Goal: Task Accomplishment & Management: Complete application form

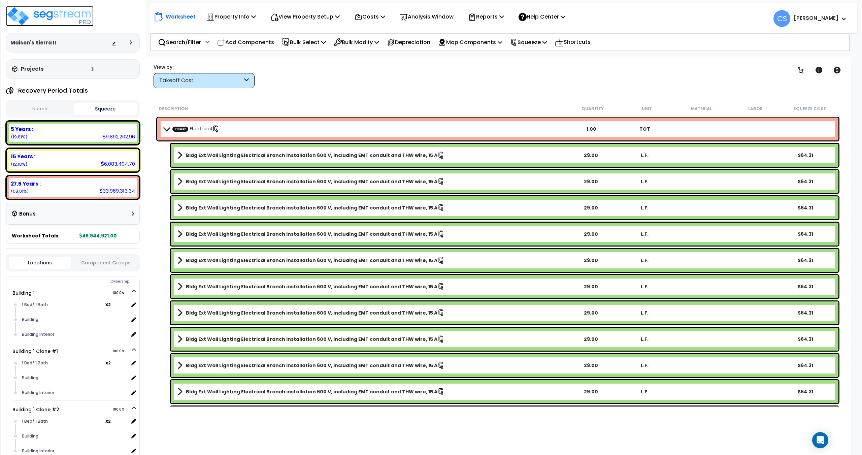
click at [52, 19] on img at bounding box center [50, 16] width 88 height 20
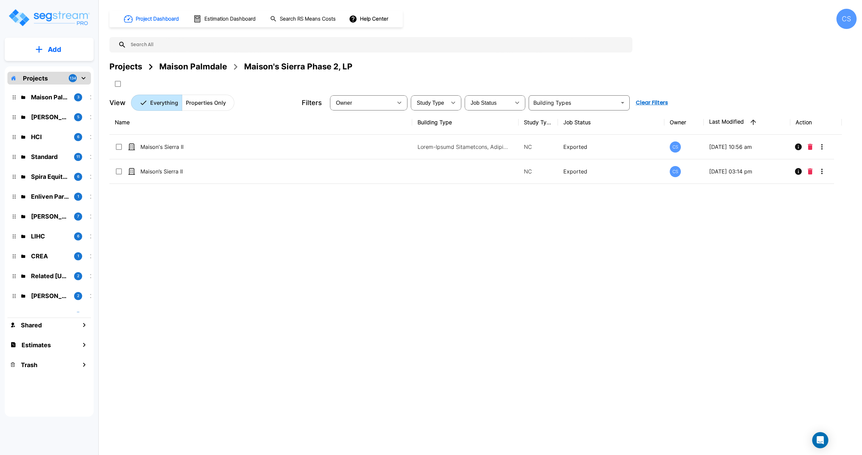
click at [130, 64] on div "Projects" at bounding box center [125, 67] width 33 height 12
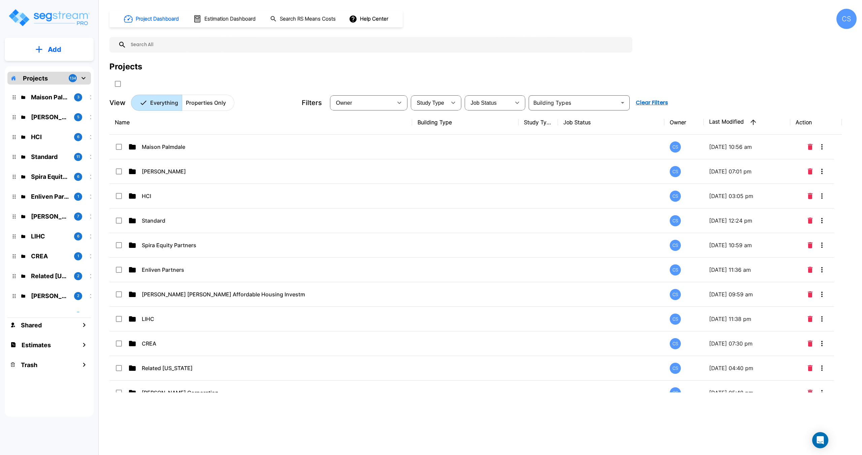
click at [191, 48] on input "text" at bounding box center [377, 44] width 503 height 15
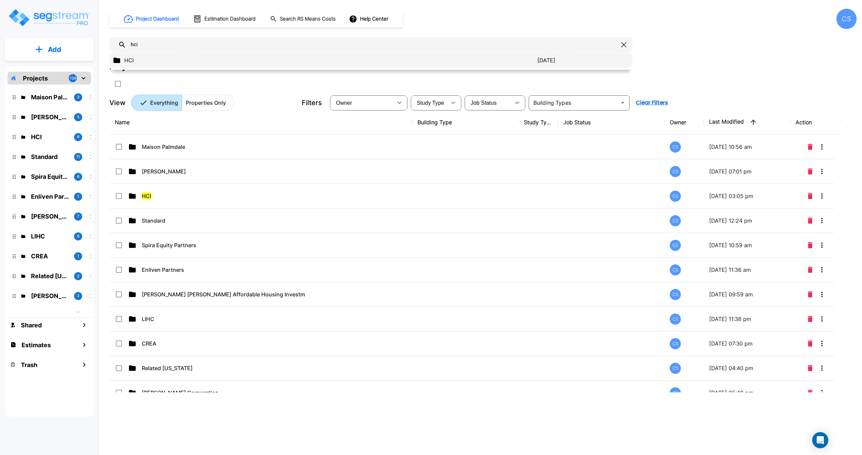
type input "hci"
click at [141, 61] on p "HCI" at bounding box center [330, 60] width 413 height 8
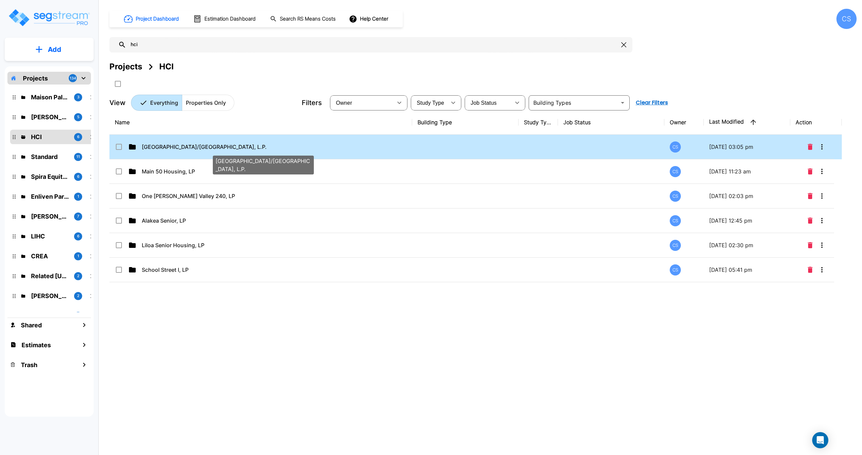
click at [175, 147] on span "[GEOGRAPHIC_DATA]/[GEOGRAPHIC_DATA], L.P." at bounding box center [204, 147] width 125 height 8
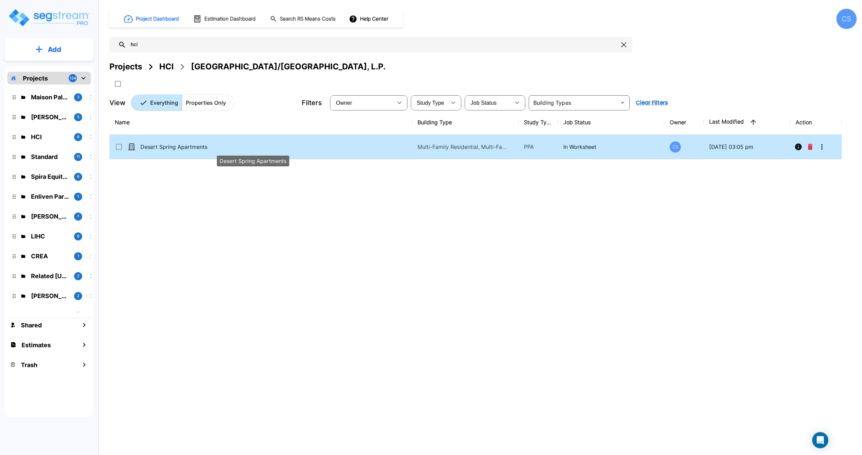
click at [175, 145] on span "Desert Spring Apartments" at bounding box center [173, 147] width 67 height 8
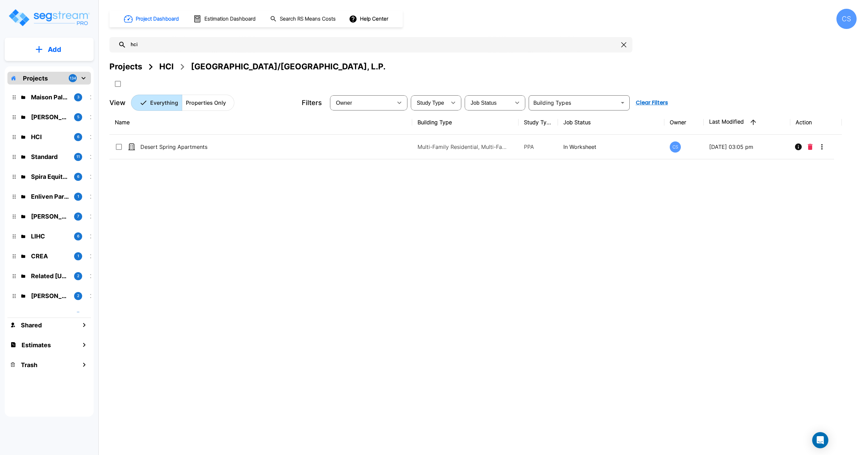
click at [482, 15] on div "Project Dashboard Estimation Dashboard Search RS Means Costs Help Center CS" at bounding box center [482, 19] width 747 height 20
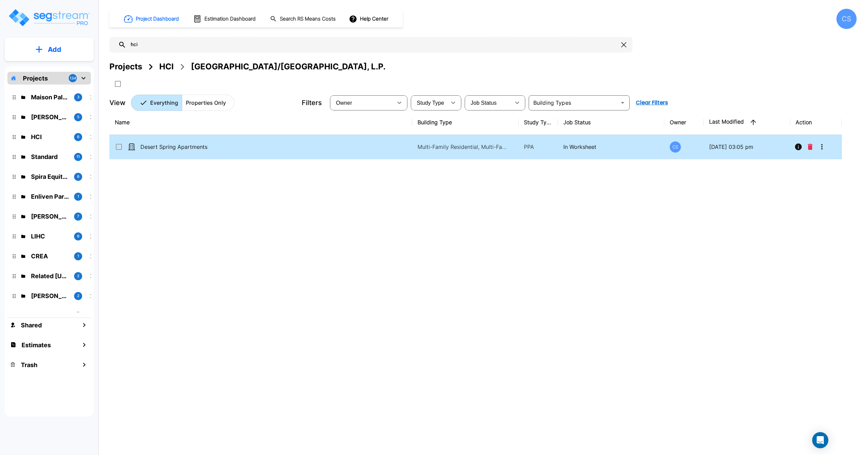
click at [164, 147] on span "Desert Spring Apartments" at bounding box center [173, 147] width 67 height 8
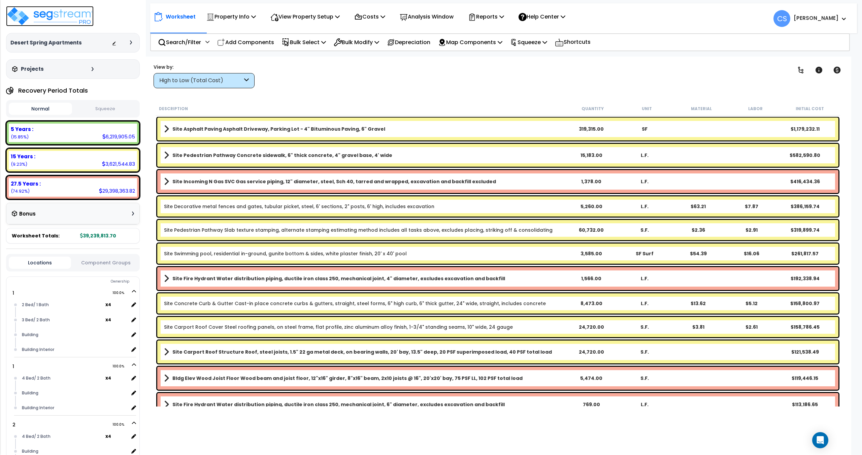
click at [64, 19] on img at bounding box center [50, 16] width 88 height 20
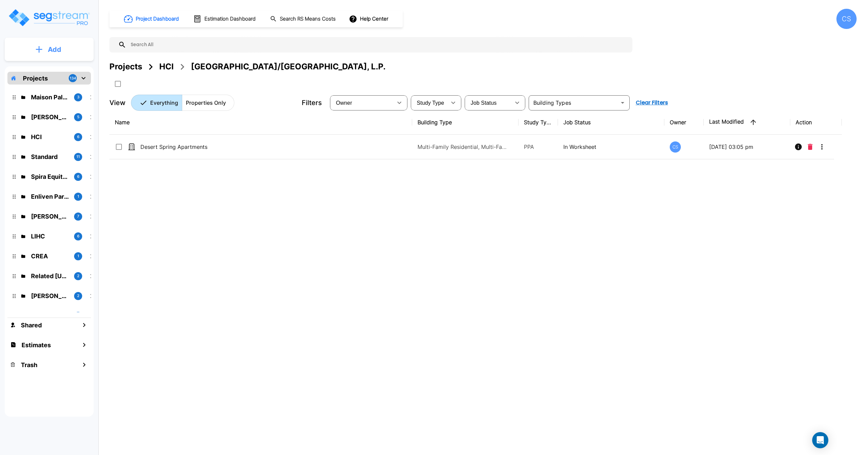
click at [59, 48] on p "Add" at bounding box center [54, 49] width 13 height 10
drag, startPoint x: 439, startPoint y: 257, endPoint x: 592, endPoint y: 214, distance: 159.0
click at [438, 257] on div "Name Building Type Study Type Job Status Owner Last Modified Action Desert Spri…" at bounding box center [475, 251] width 732 height 282
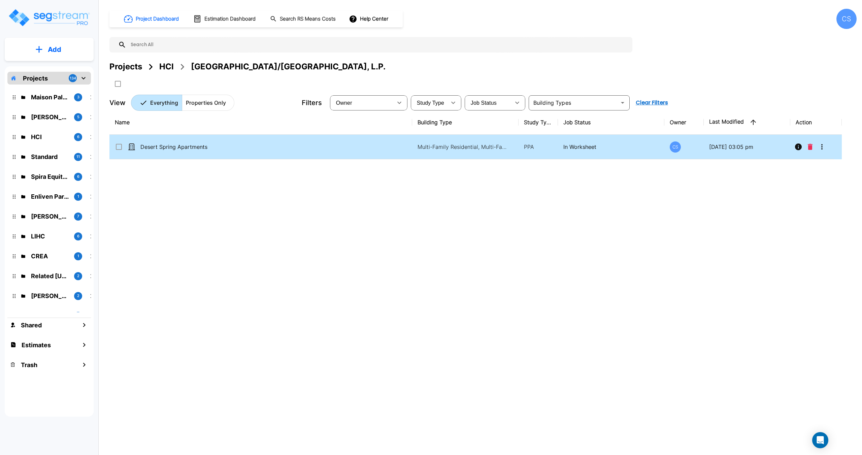
click at [821, 146] on icon "More-Options" at bounding box center [821, 146] width 1 height 5
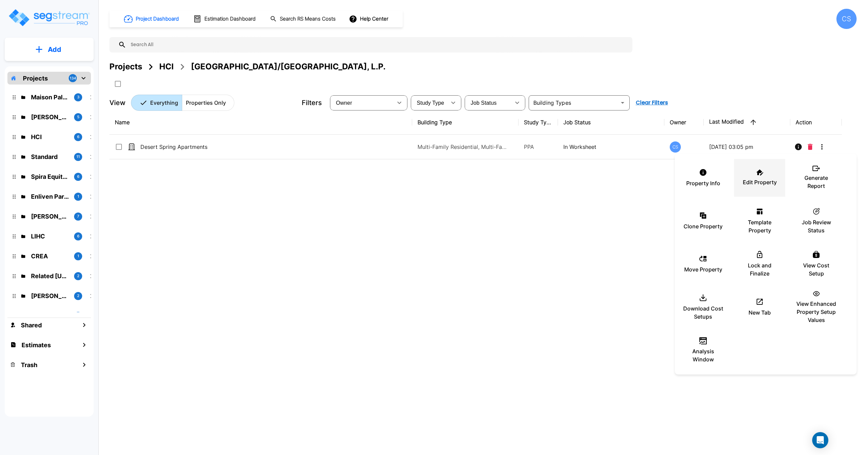
click at [757, 173] on icon at bounding box center [759, 172] width 7 height 6
drag, startPoint x: 233, startPoint y: 219, endPoint x: 193, endPoint y: 186, distance: 51.9
click at [233, 219] on div at bounding box center [431, 227] width 862 height 455
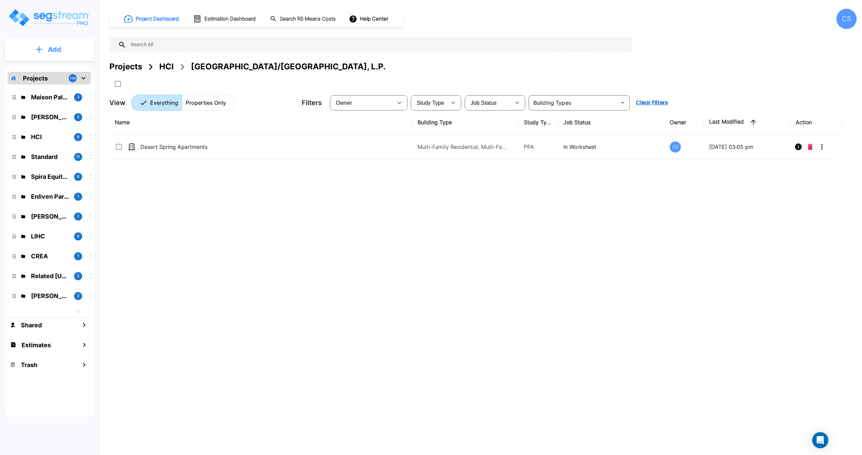
click at [51, 45] on p "Add" at bounding box center [54, 49] width 13 height 10
click at [63, 90] on p "Add Property" at bounding box center [53, 87] width 34 height 8
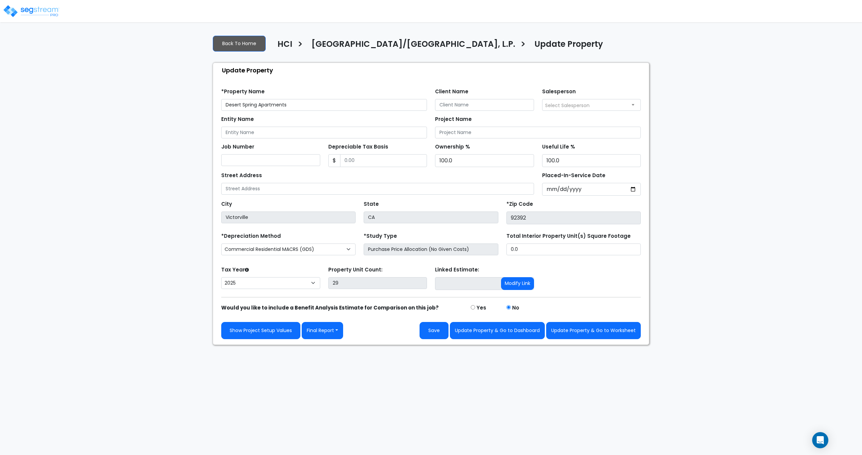
select select "2025"
click at [321, 249] on select "Commercial MACRS (GDS) Commercial MACRS (GDS) Extended Commercial MACRS (ADS) C…" at bounding box center [288, 249] width 134 height 12
drag, startPoint x: 321, startPoint y: 249, endPoint x: 355, endPoint y: 246, distance: 34.5
click at [321, 249] on select "Commercial MACRS (GDS) Commercial MACRS (GDS) Extended Commercial MACRS (ADS) C…" at bounding box center [288, 249] width 134 height 12
click at [389, 246] on input "Purchase Price Allocation (No Given Costs)" at bounding box center [431, 249] width 134 height 12
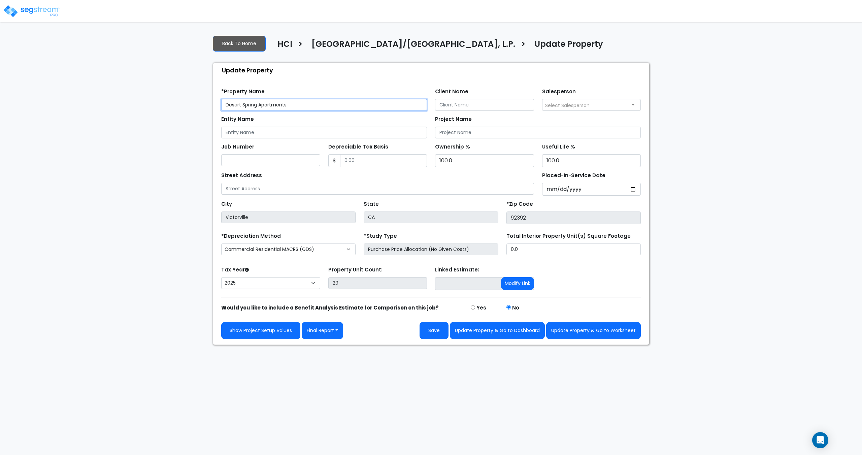
drag, startPoint x: 306, startPoint y: 108, endPoint x: 111, endPoint y: 89, distance: 195.5
click at [111, 89] on div "We are Building your Property. So please grab a coffee and let us do the heavy …" at bounding box center [431, 187] width 862 height 315
drag, startPoint x: 510, startPoint y: 217, endPoint x: 527, endPoint y: 216, distance: 16.5
click at [527, 216] on input "92392" at bounding box center [573, 217] width 134 height 13
click at [326, 47] on h4 "[GEOGRAPHIC_DATA]/[GEOGRAPHIC_DATA], L.P." at bounding box center [413, 44] width 204 height 11
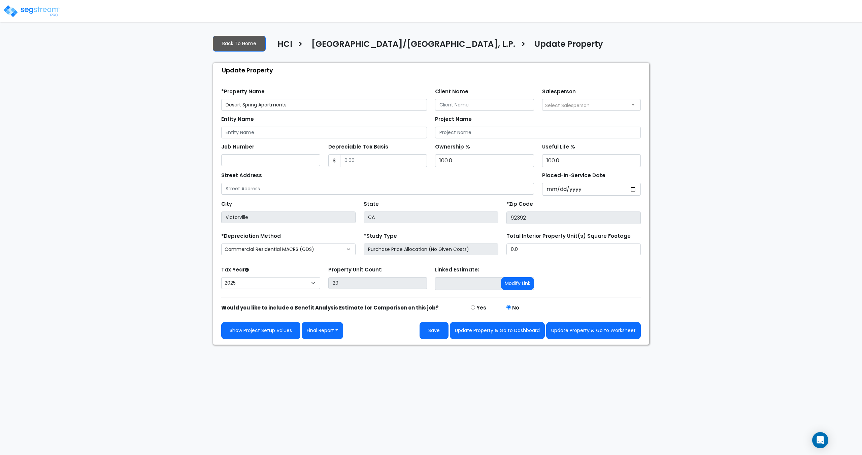
click at [379, 45] on h4 "Victorville/Desert Springs, L.P." at bounding box center [413, 44] width 204 height 11
click at [377, 46] on h4 "Victorville/Desert Springs, L.P." at bounding box center [413, 44] width 204 height 11
click at [350, 47] on h4 "[GEOGRAPHIC_DATA]/[GEOGRAPHIC_DATA], L.P." at bounding box center [413, 44] width 204 height 11
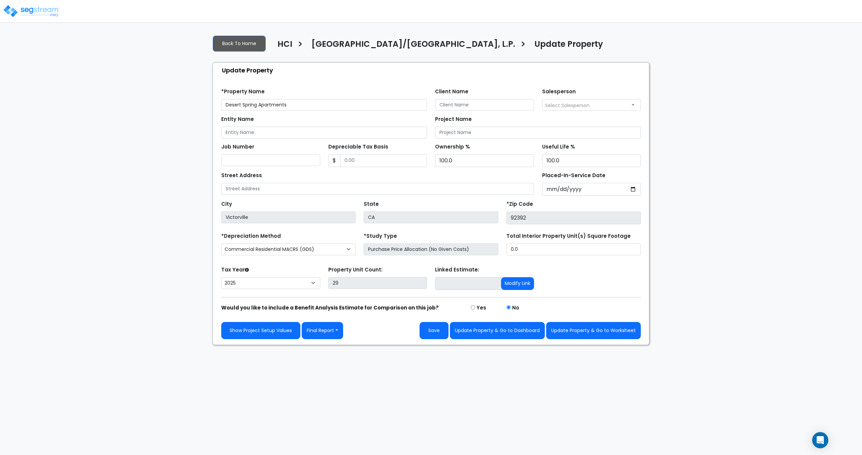
click at [288, 46] on h4 "HCI" at bounding box center [284, 44] width 15 height 11
click at [288, 44] on h4 "HCI" at bounding box center [284, 44] width 15 height 11
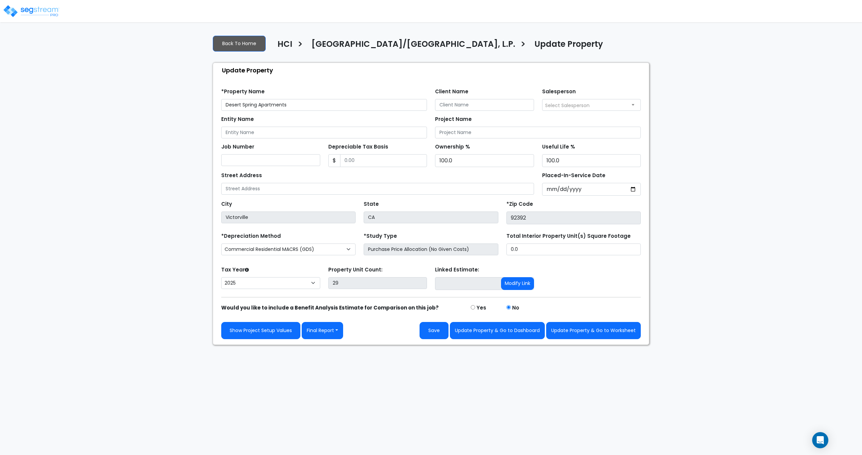
click at [288, 44] on h4 "HCI" at bounding box center [284, 44] width 15 height 11
click at [242, 43] on link "Back To Home" at bounding box center [239, 44] width 53 height 16
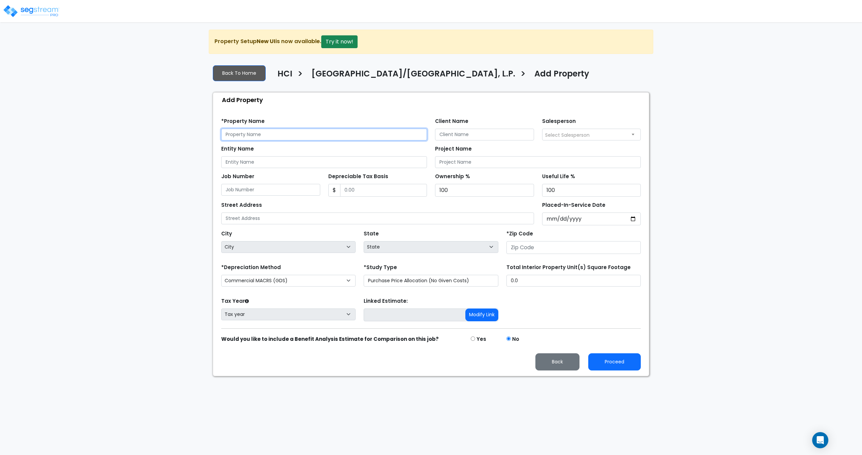
click at [254, 138] on input "text" at bounding box center [324, 135] width 206 height 12
paste input "Desert Spring Apartments"
type input "Desert Spring Apartments"
click at [273, 286] on div "*Depreciation Method Commercial MACRS (GDS) Commercial MACRS (GDS) Extended Com…" at bounding box center [288, 275] width 142 height 27
click at [283, 279] on select "Commercial MACRS (GDS) Commercial MACRS (GDS) Extended Commercial MACRS (ADS) C…" at bounding box center [288, 281] width 134 height 12
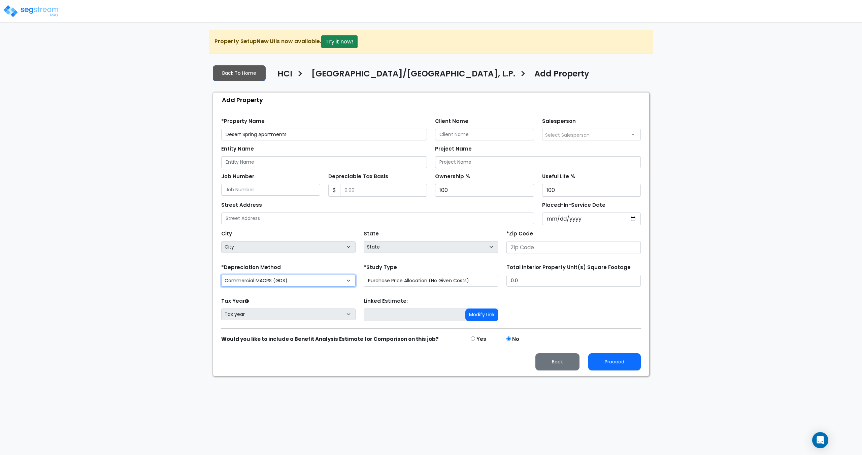
select select "CRM(_8"
click at [531, 245] on input "number" at bounding box center [573, 247] width 134 height 13
paste input "92392"
type input "92392"
select select "CA"
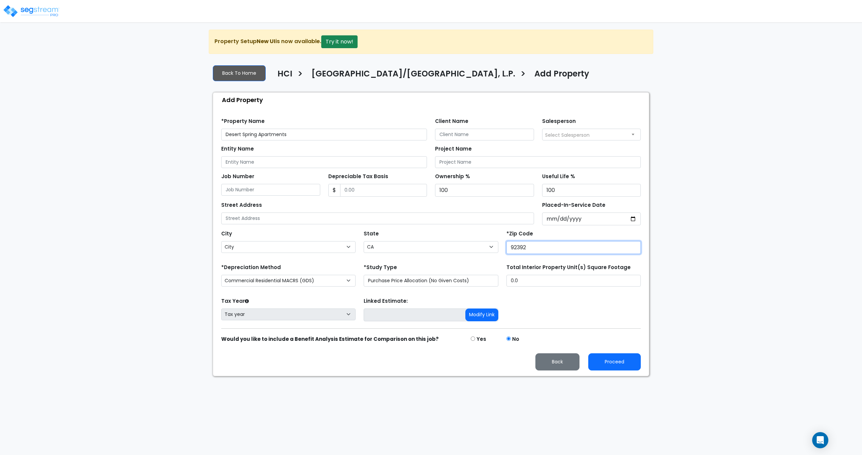
type input "92392"
click at [552, 220] on input "Placed-In-Service Date" at bounding box center [591, 218] width 99 height 13
click at [561, 218] on input "Placed-In-Service Date" at bounding box center [591, 218] width 99 height 13
click at [555, 220] on input "Placed-In-Service Date" at bounding box center [591, 218] width 99 height 13
click at [568, 218] on input "Placed-In-Service Date" at bounding box center [591, 218] width 99 height 13
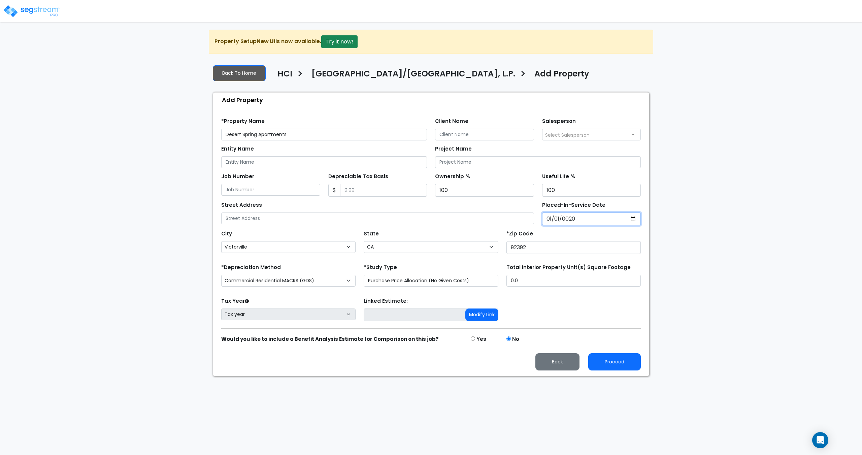
type input "0202-01-01"
select select "202"
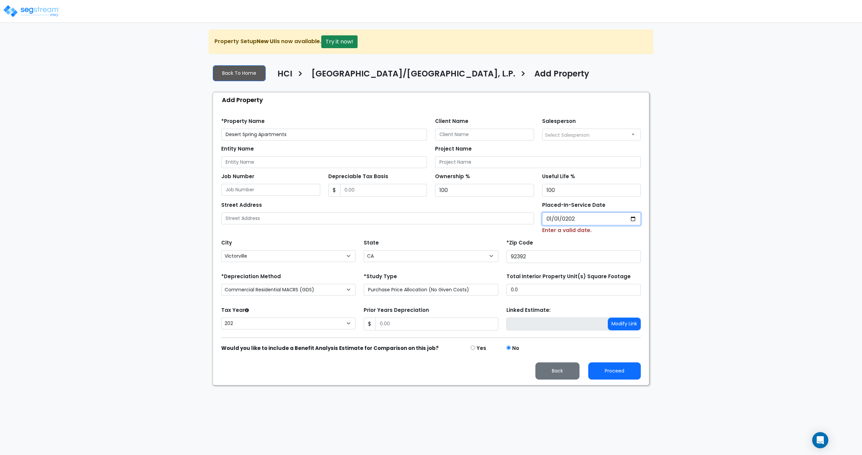
type input "[DATE]"
select select "2025"
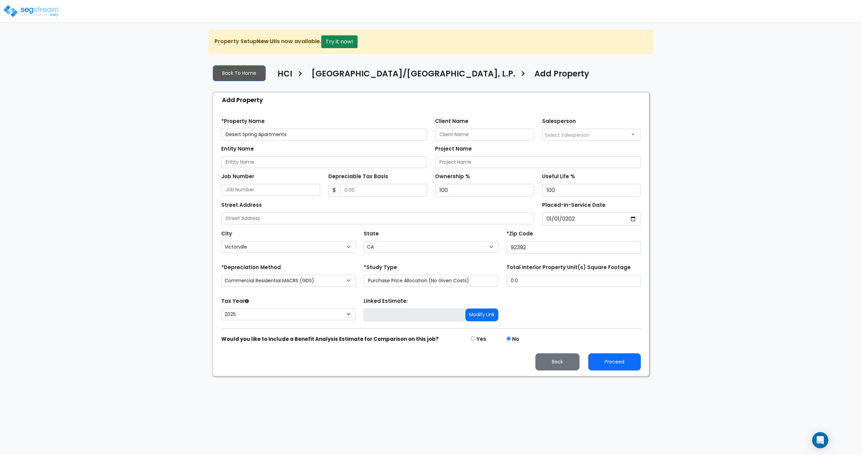
click at [391, 212] on div "Street Address" at bounding box center [377, 212] width 313 height 24
click at [387, 220] on input "text" at bounding box center [377, 218] width 313 height 12
click at [435, 284] on select "Purchase Price Allocation (No Given Costs) New Construction / Reno / TI's (Give…" at bounding box center [431, 281] width 134 height 12
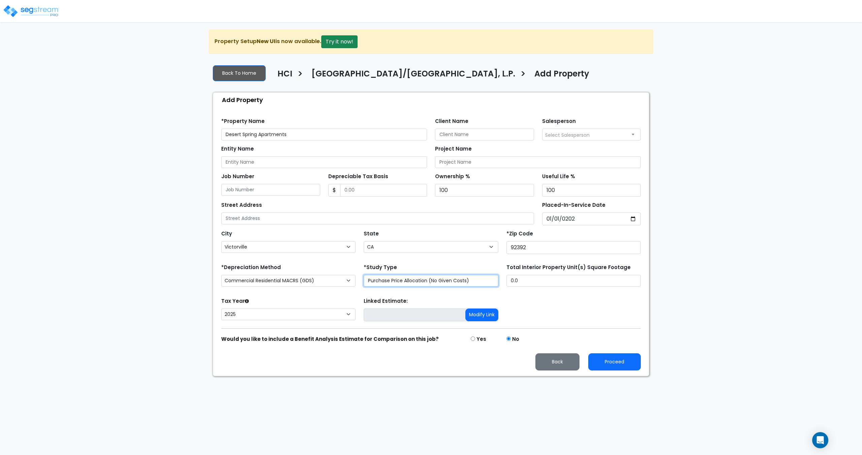
select select "NEW"
click at [364, 275] on select "Purchase Price Allocation (No Given Costs) New Construction / Reno / TI's (Give…" at bounding box center [431, 281] width 134 height 12
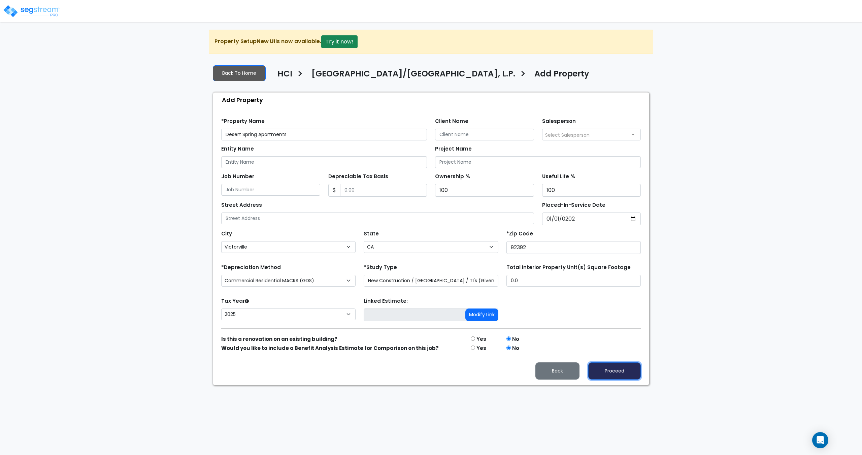
click at [616, 375] on button "Proceed" at bounding box center [614, 370] width 53 height 17
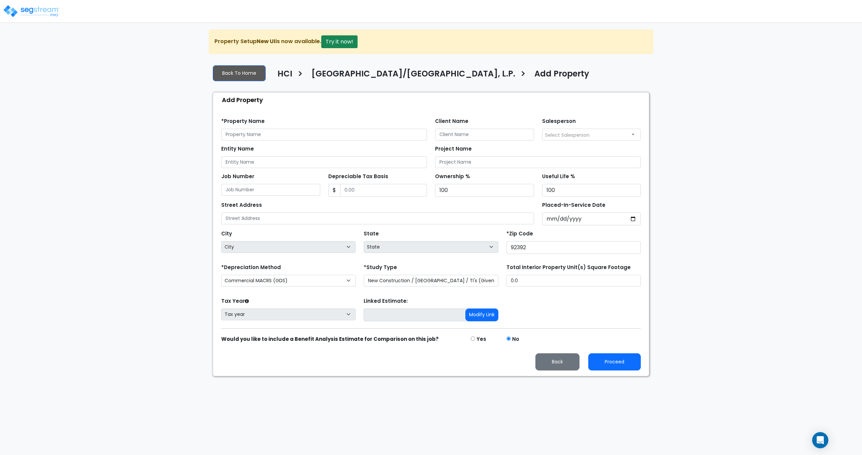
select select "NEW"
click at [448, 281] on select "Purchase Price Allocation (No Given Costs) New Construction / Reno / TI's (Give…" at bounding box center [431, 281] width 134 height 12
click at [364, 275] on select "Purchase Price Allocation (No Given Costs) New Construction / Reno / TI's (Give…" at bounding box center [431, 281] width 134 height 12
click at [422, 287] on div "*Study Type Purchase Price Allocation (No Given Costs) New Construction / Reno …" at bounding box center [430, 275] width 142 height 27
drag, startPoint x: 309, startPoint y: 281, endPoint x: 308, endPoint y: 286, distance: 5.1
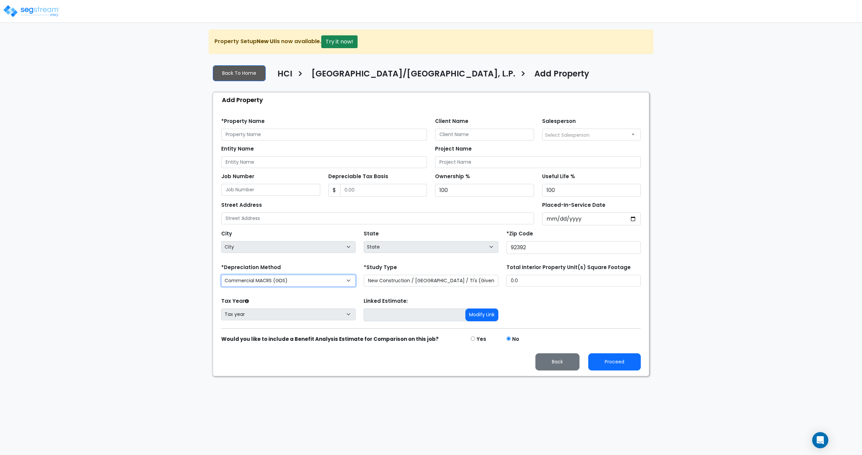
click at [309, 281] on select "Commercial MACRS (GDS) Commercial MACRS (GDS) Extended Commercial MACRS (ADS) C…" at bounding box center [288, 281] width 134 height 12
select select "CRM(_8"
click at [401, 269] on div "*Study Type Purchase Price Allocation (No Given Costs) New Construction / Reno …" at bounding box center [431, 274] width 134 height 24
click at [405, 280] on select "Purchase Price Allocation (No Given Costs) New Construction / Reno / TI's (Give…" at bounding box center [431, 281] width 134 height 12
click at [364, 275] on select "Purchase Price Allocation (No Given Costs) New Construction / Reno / TI's (Give…" at bounding box center [431, 281] width 134 height 12
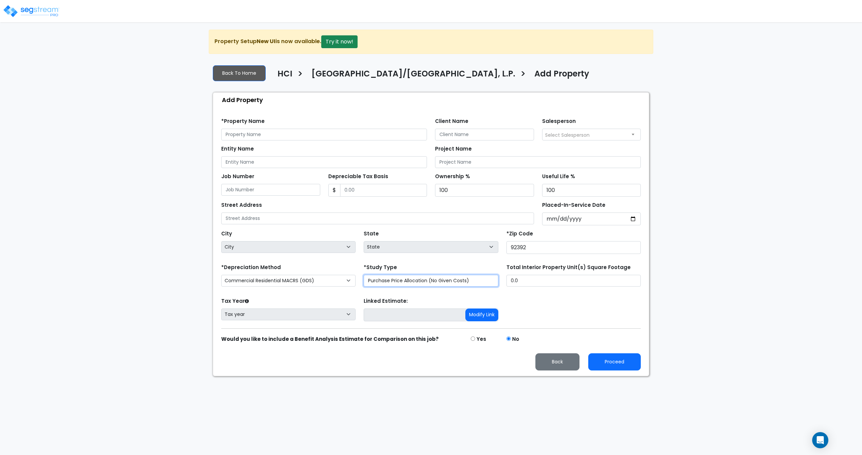
click at [403, 281] on select "Purchase Price Allocation (No Given Costs) New Construction / Reno / TI's (Give…" at bounding box center [431, 281] width 134 height 12
select select "NEW"
click at [364, 275] on select "Purchase Price Allocation (No Given Costs) New Construction / Reno / TI's (Give…" at bounding box center [431, 281] width 134 height 12
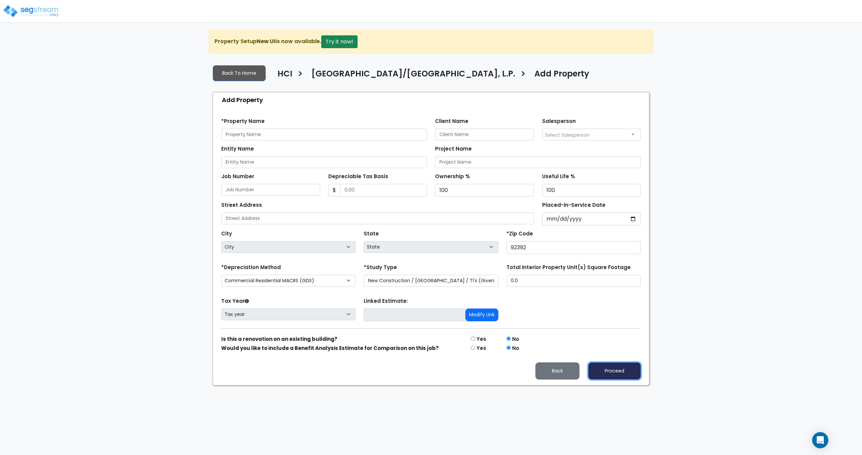
click at [620, 367] on button "Proceed" at bounding box center [614, 370] width 53 height 17
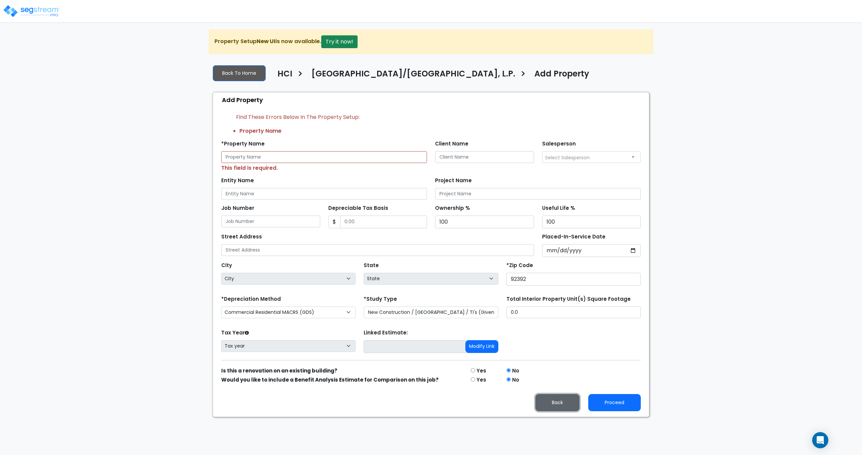
click at [558, 401] on button "Back" at bounding box center [557, 402] width 44 height 17
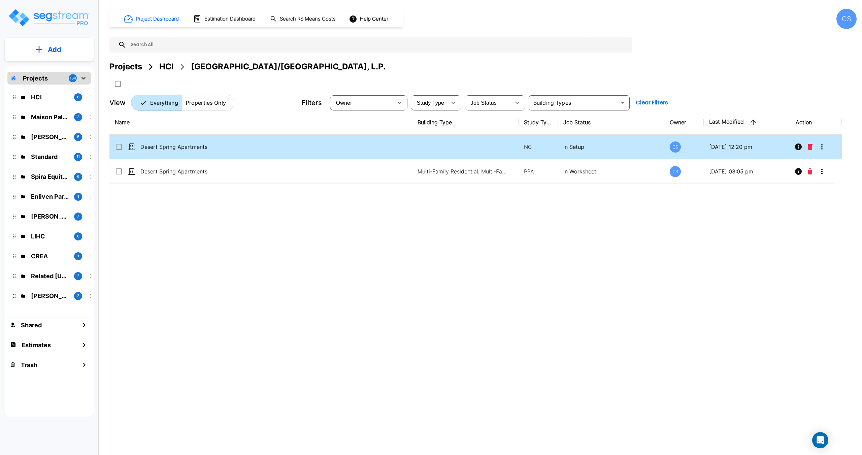
click at [174, 141] on td "Desert Spring Apartments" at bounding box center [260, 147] width 303 height 25
checkbox input "false"
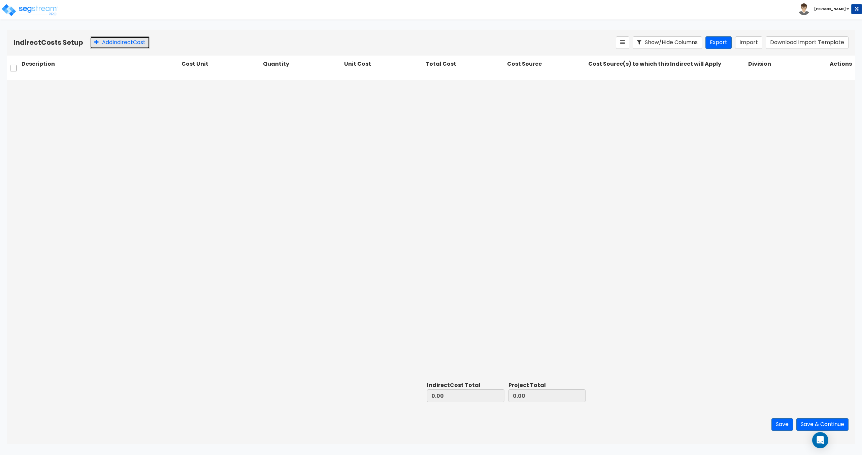
click at [109, 39] on button "Add Indirect Cost" at bounding box center [120, 42] width 60 height 12
click at [103, 82] on input "text" at bounding box center [100, 87] width 157 height 13
click at [133, 86] on input "text" at bounding box center [100, 87] width 157 height 13
paste input "Architectural Fees - Design"
type input "Architectural Fees - Design"
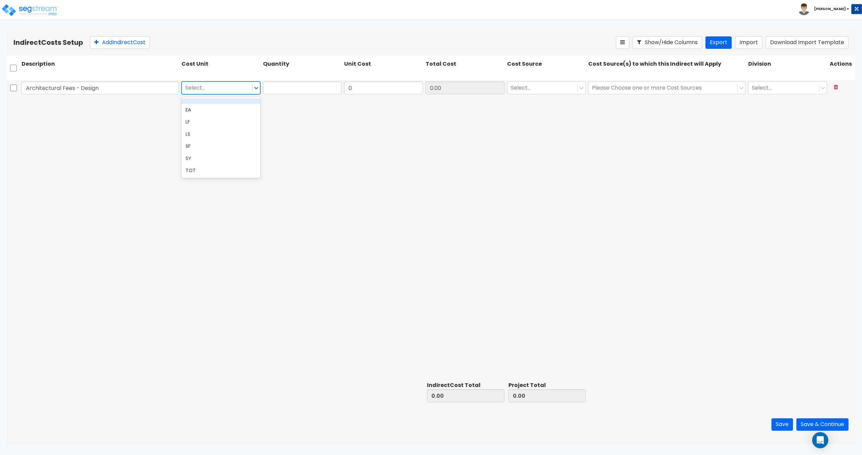
click at [216, 82] on div "Select..." at bounding box center [217, 88] width 70 height 12
click at [214, 166] on div "TOT" at bounding box center [220, 170] width 79 height 12
click at [303, 98] on div "Architectural Fees - Design TOT 0 0.00 Select... Please Choose one or more Cost…" at bounding box center [431, 229] width 848 height 299
click at [306, 89] on input "text" at bounding box center [302, 87] width 79 height 13
type input "1"
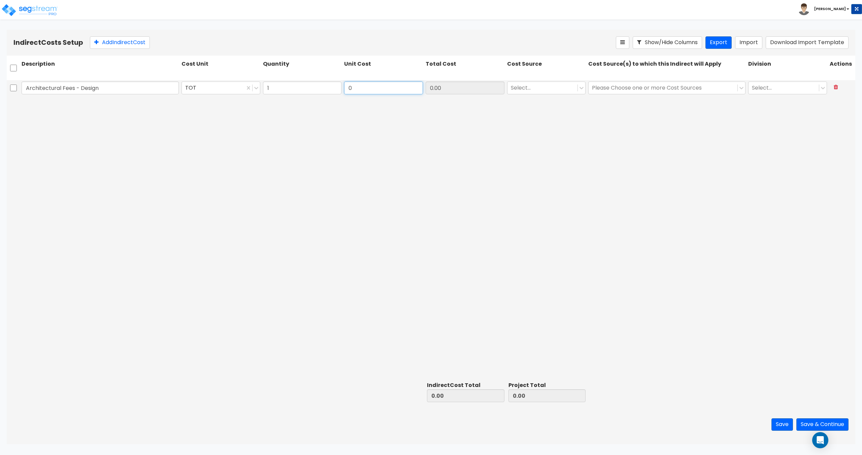
click at [360, 86] on input "0" at bounding box center [383, 87] width 79 height 13
click at [364, 90] on input "0" at bounding box center [383, 87] width 79 height 13
drag, startPoint x: 375, startPoint y: 89, endPoint x: 314, endPoint y: 88, distance: 60.9
click at [315, 88] on div "Architectural Fees - Design TOT 1 0 0.00 Select... Please Choose one or more Co…" at bounding box center [431, 87] width 848 height 15
paste input "289,415"
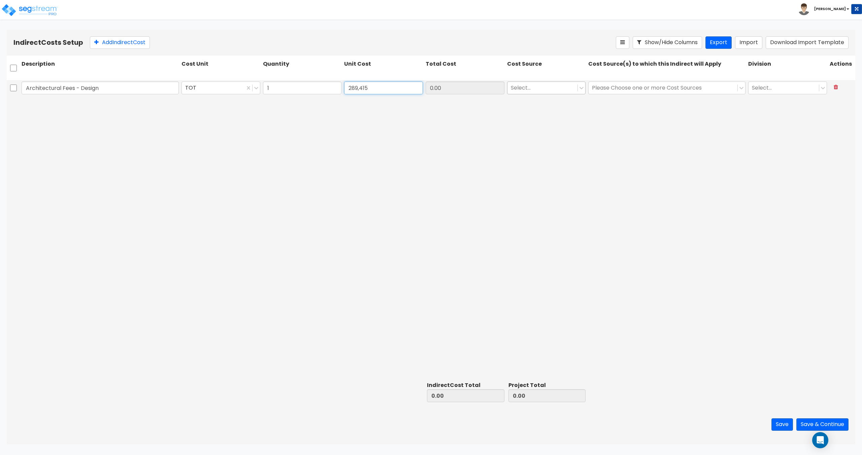
type input "289,415"
type input "289,415.00"
click at [529, 91] on div at bounding box center [543, 87] width 64 height 9
click at [548, 146] on div "Client Cost - indirect" at bounding box center [546, 143] width 79 height 12
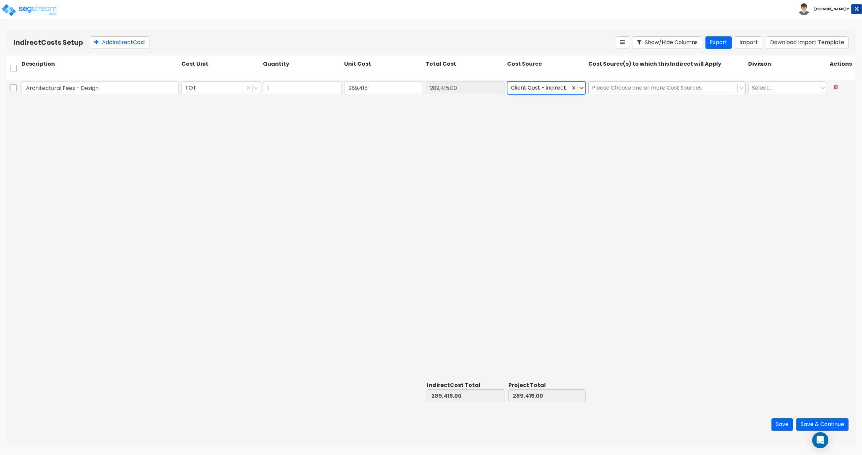
click at [615, 90] on div at bounding box center [663, 87] width 142 height 9
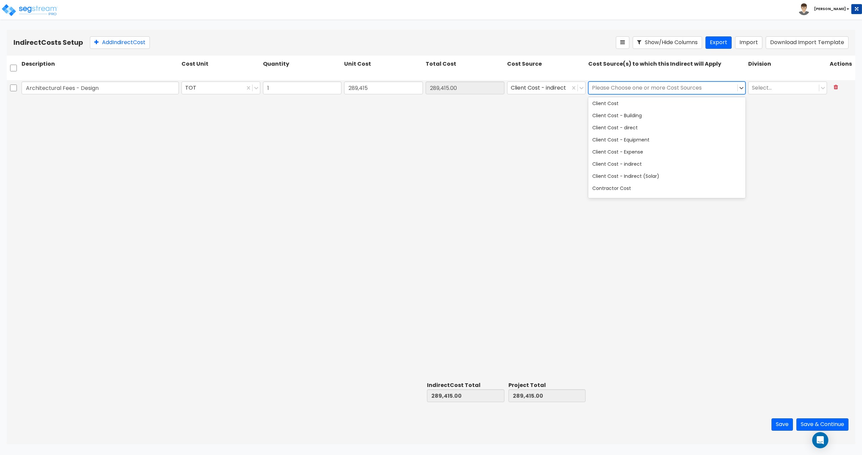
scroll to position [0, 0]
click at [640, 140] on div "Client Cost - direct" at bounding box center [666, 141] width 157 height 12
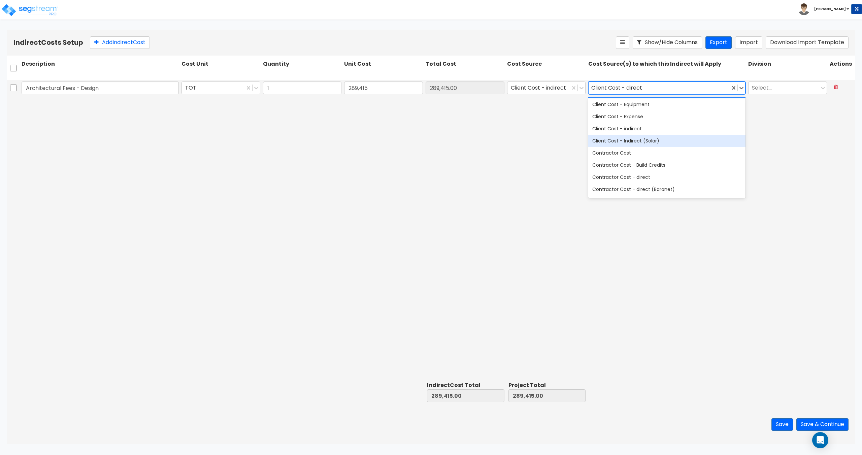
scroll to position [67, 0]
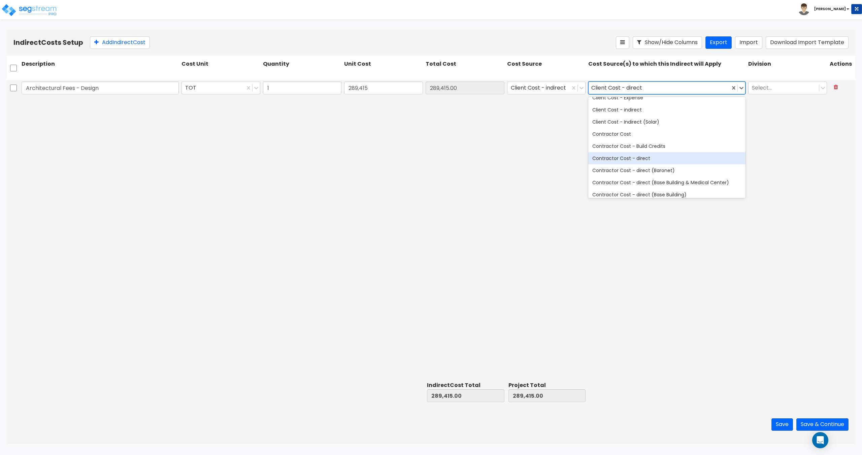
click at [640, 162] on div "Contractor Cost - direct" at bounding box center [666, 158] width 157 height 12
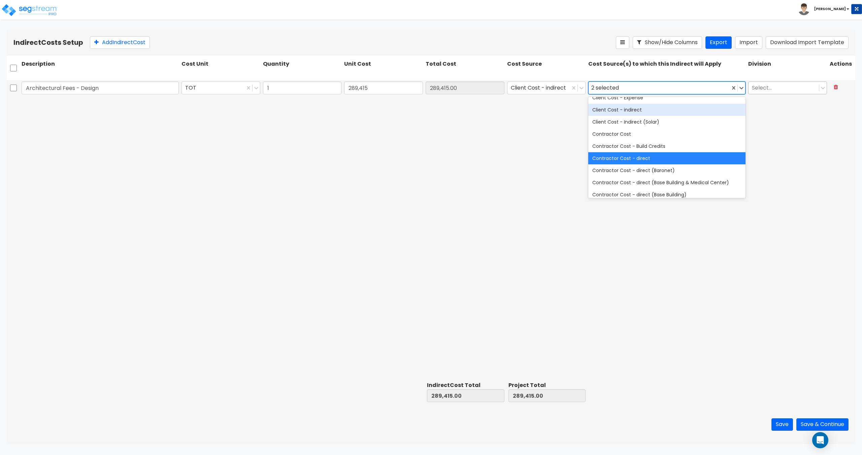
click at [780, 89] on div at bounding box center [784, 87] width 64 height 9
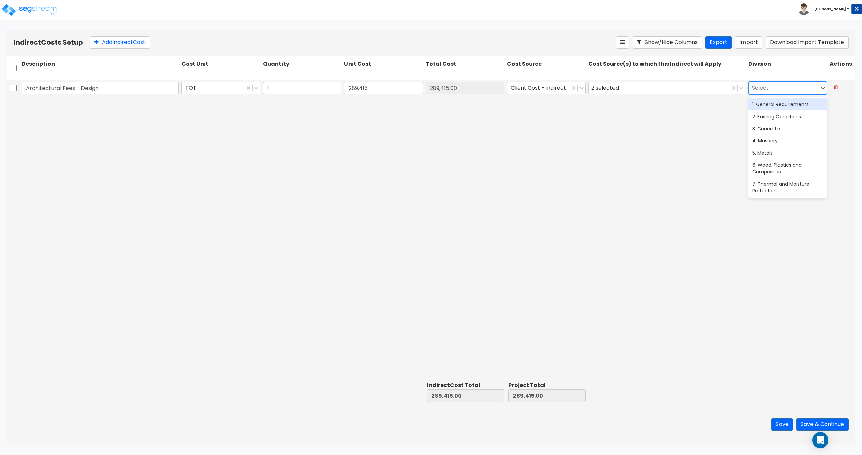
click at [779, 106] on div "1. General Requirements" at bounding box center [787, 104] width 79 height 12
click at [780, 423] on button "Save" at bounding box center [782, 424] width 22 height 12
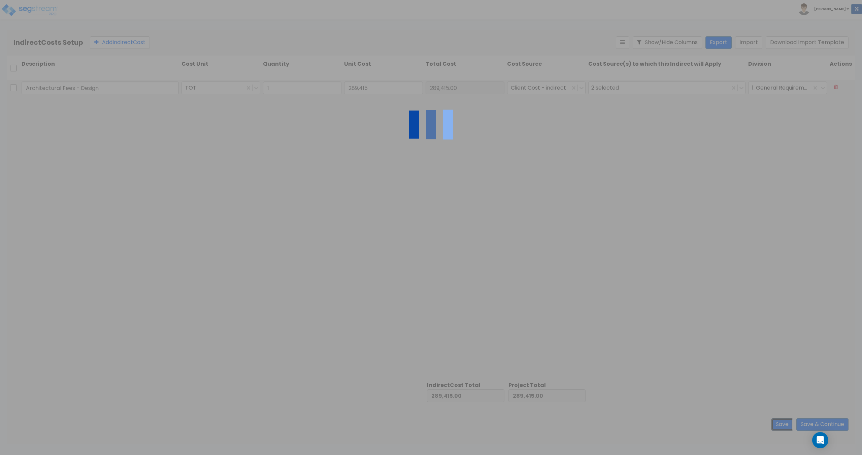
type input "1.00"
type input "289,415.00"
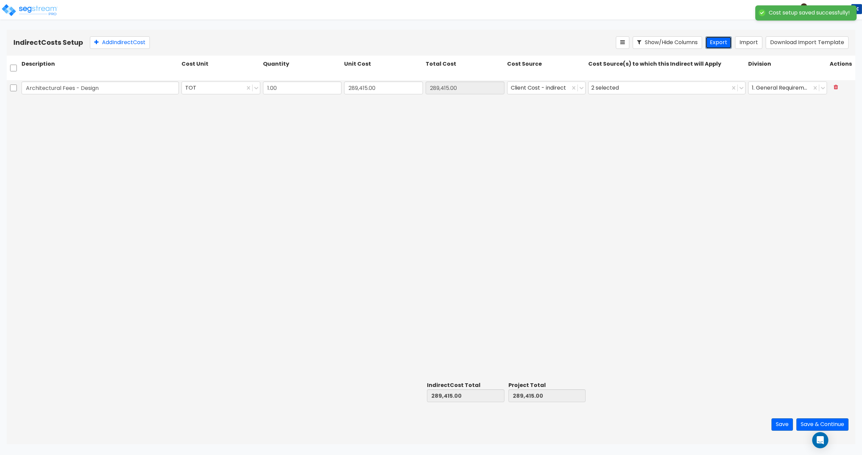
click at [723, 44] on button "Export" at bounding box center [718, 42] width 26 height 12
click at [840, 87] on button at bounding box center [835, 87] width 12 height 12
click at [742, 41] on button "Import" at bounding box center [748, 42] width 27 height 12
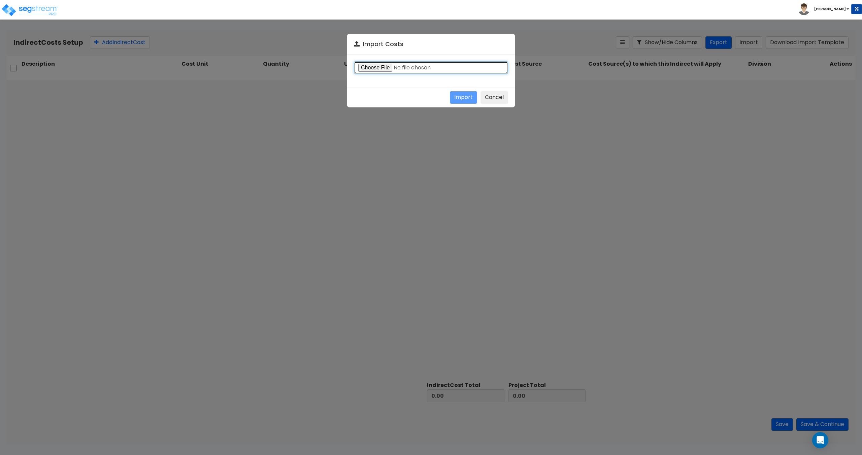
click at [363, 69] on input "file" at bounding box center [431, 67] width 154 height 13
type input "C:\fakepath\Direct costs 37023.csv"
click at [459, 98] on button "Import" at bounding box center [463, 97] width 27 height 12
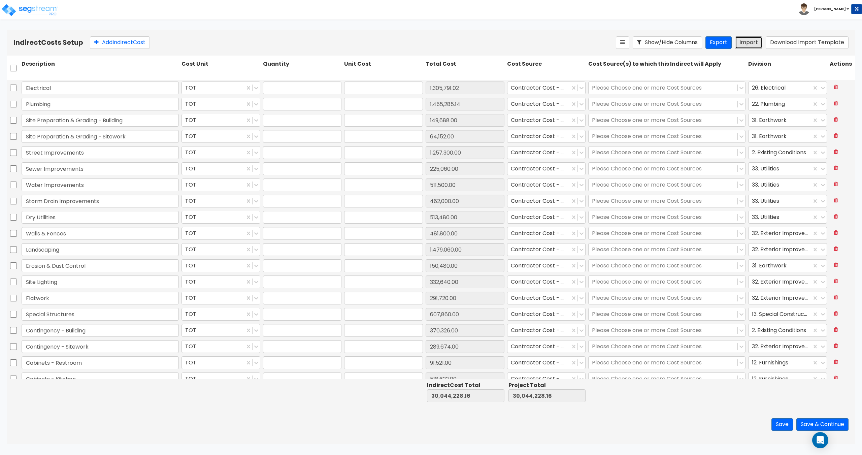
type input "1"
type input "1,305,791.02"
type input "1"
type input "1,455,285.14"
type input "1"
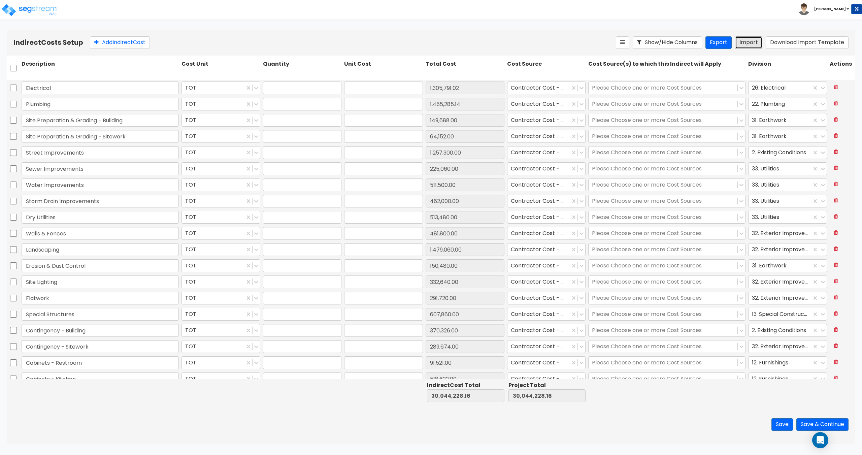
type input "149,688"
type input "1"
type input "64,152"
type input "1"
type input "1,257,300"
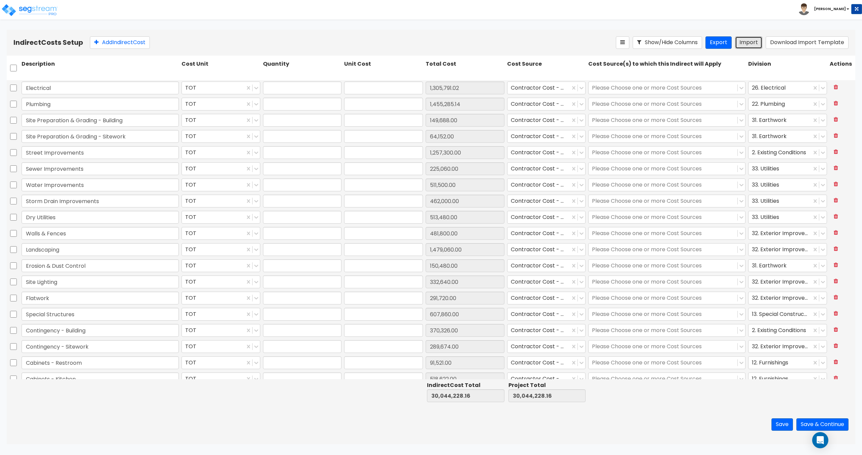
type input "1"
type input "225,060"
type input "1"
type input "511,500"
type input "1"
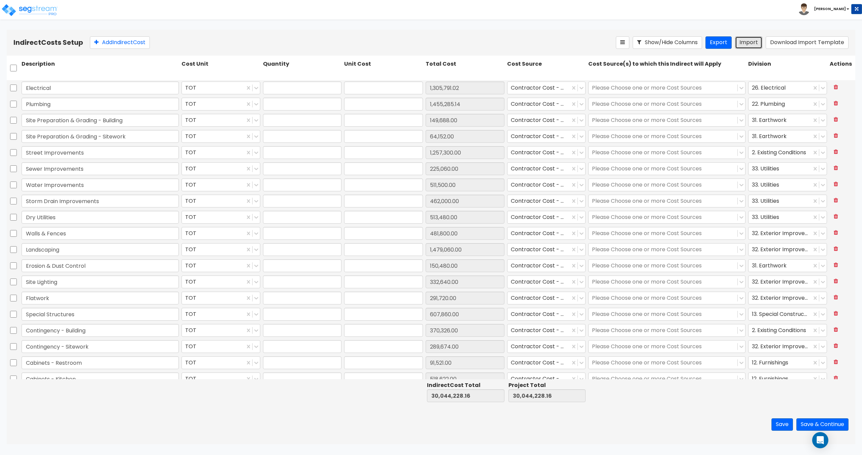
type input "462,000"
type input "1"
type input "513,480"
type input "1"
type input "481,800"
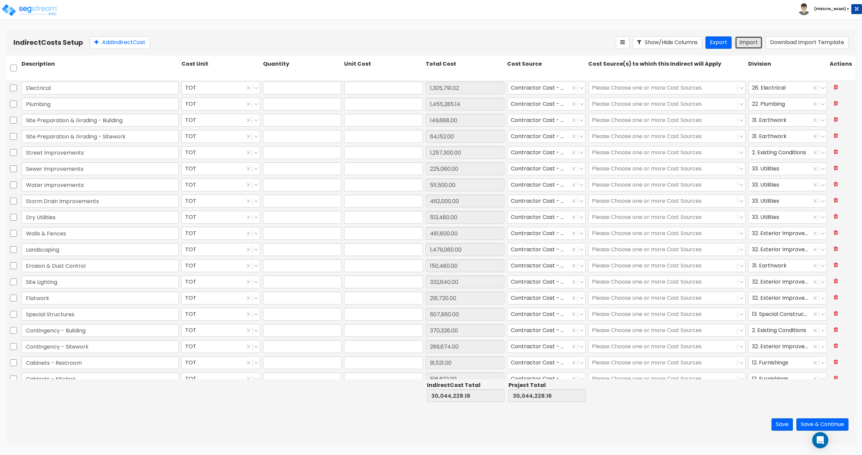
type input "1"
type input "1,479,060"
type input "1"
type input "150,480"
type input "1"
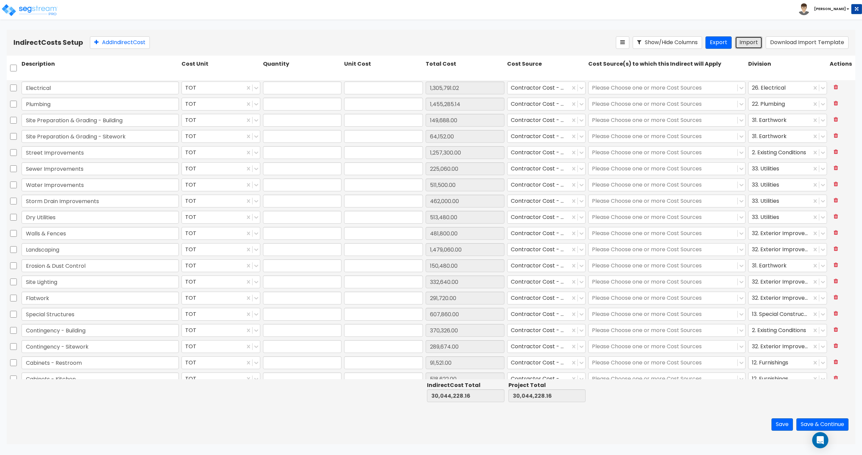
type input "332,640"
type input "1"
type input "291,720"
type input "1"
type input "607,860"
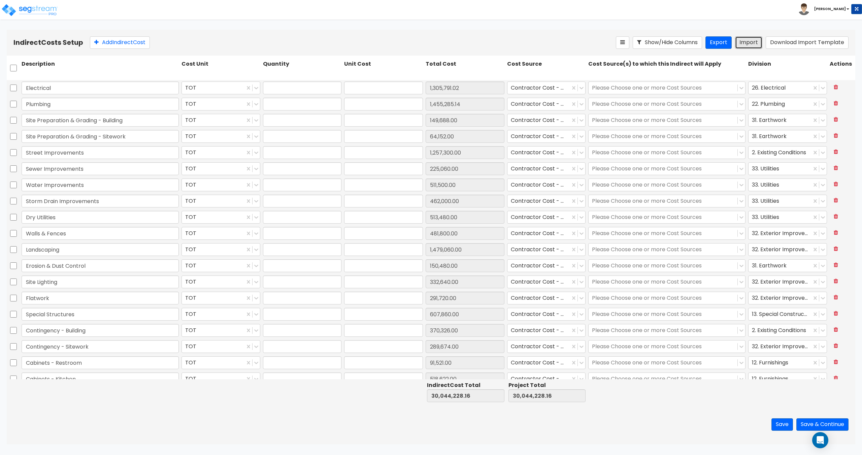
type input "1"
type input "370,326"
type input "1"
type input "289,674"
type input "1"
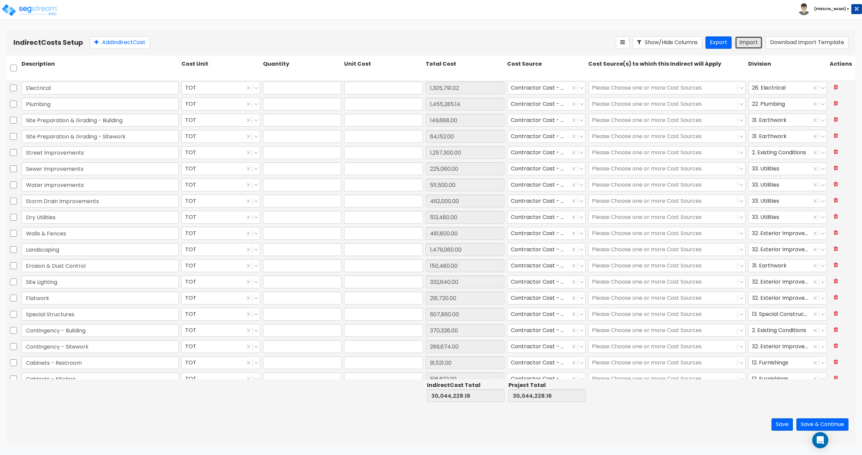
type input "91,521"
type input "1"
type input "518,622"
type input "1"
type input "202,513"
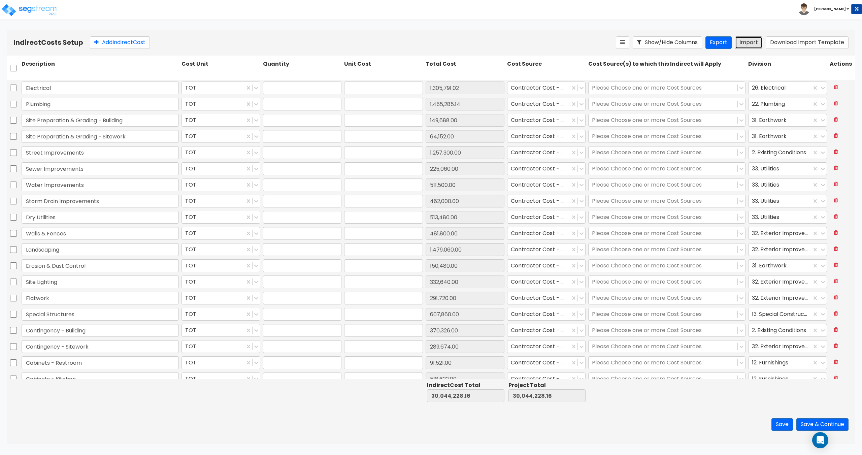
type input "1"
type input "202,514"
type input "1"
type input "1,653,733"
type input "1"
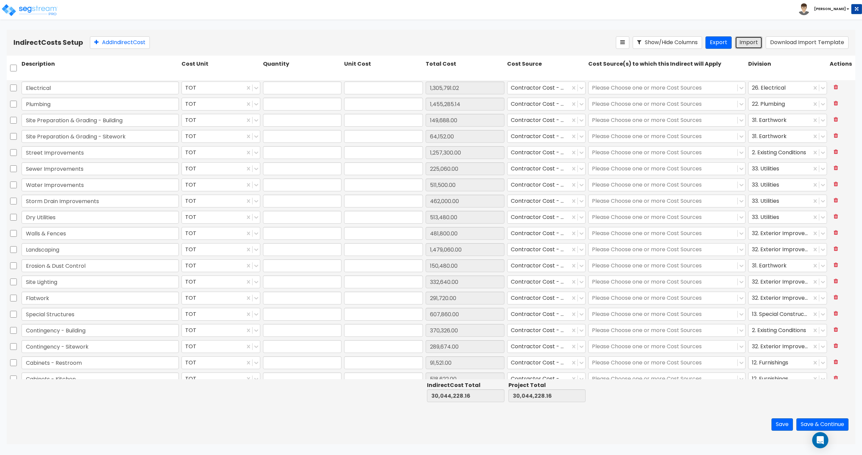
type input "72,632"
type input "1"
type input "411,581"
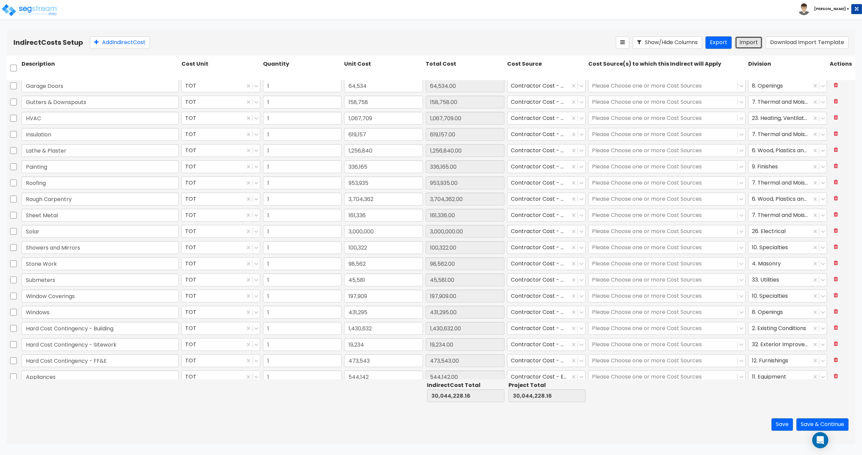
scroll to position [493, 0]
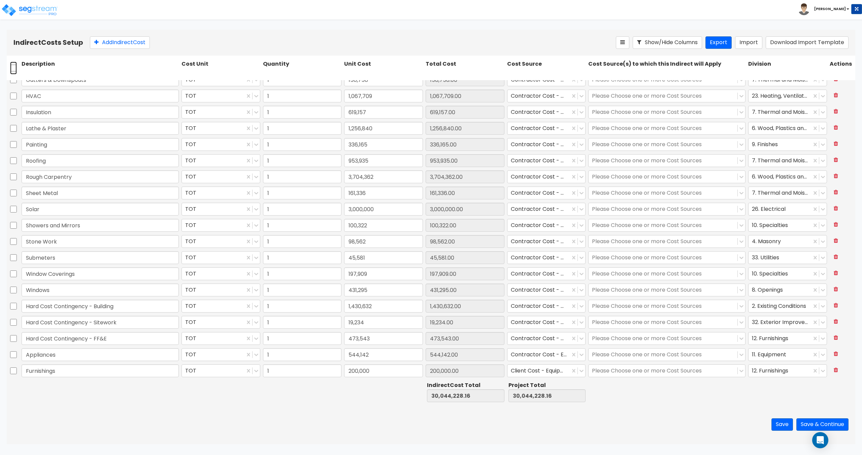
click at [10, 68] on input "checkbox" at bounding box center [13, 68] width 7 height 13
checkbox input "true"
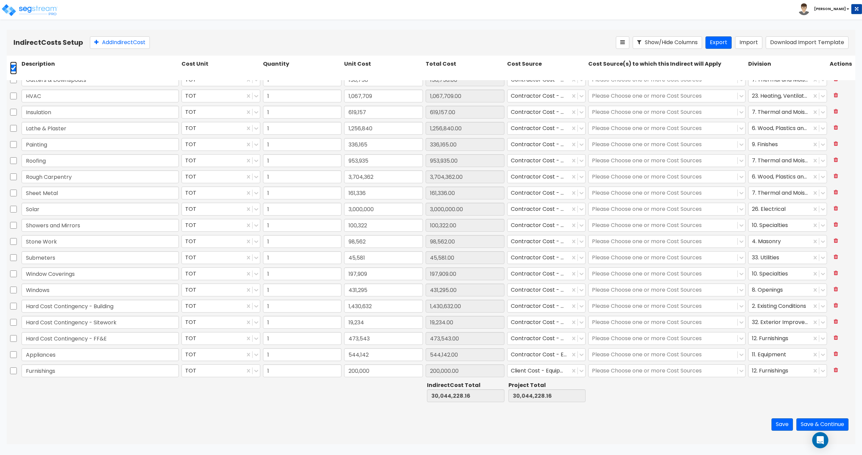
checkbox input "true"
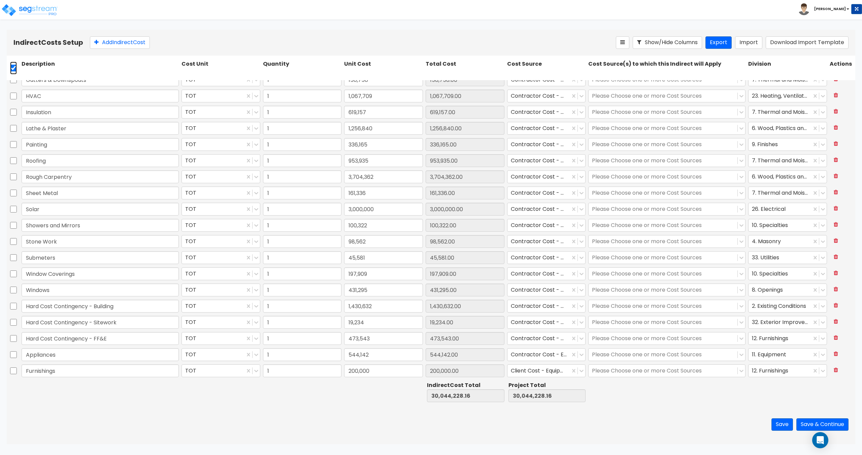
checkbox input "true"
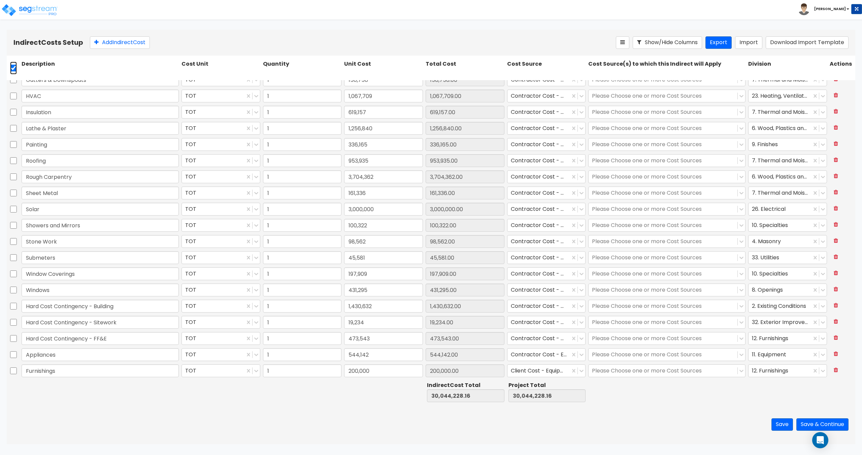
checkbox input "true"
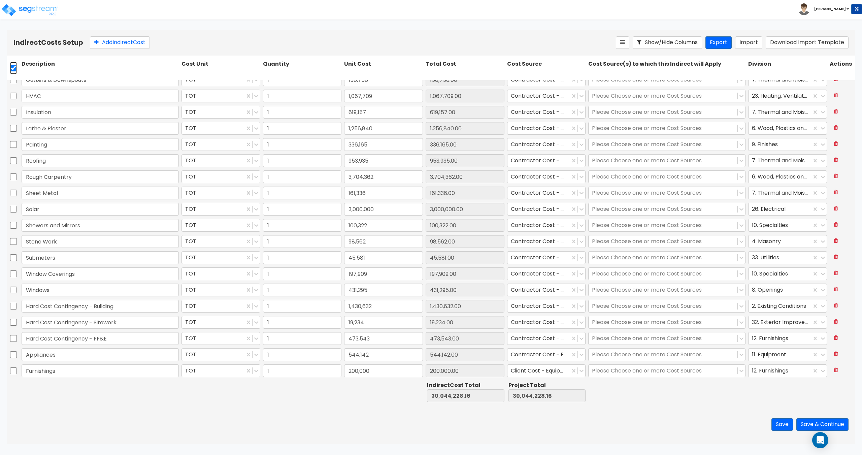
checkbox input "true"
click at [169, 39] on icon at bounding box center [165, 42] width 5 height 7
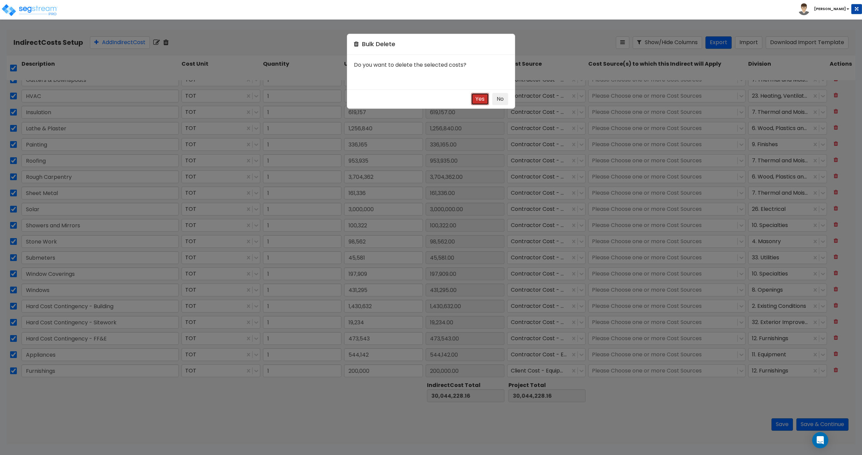
click at [479, 97] on button "Yes" at bounding box center [480, 99] width 18 height 12
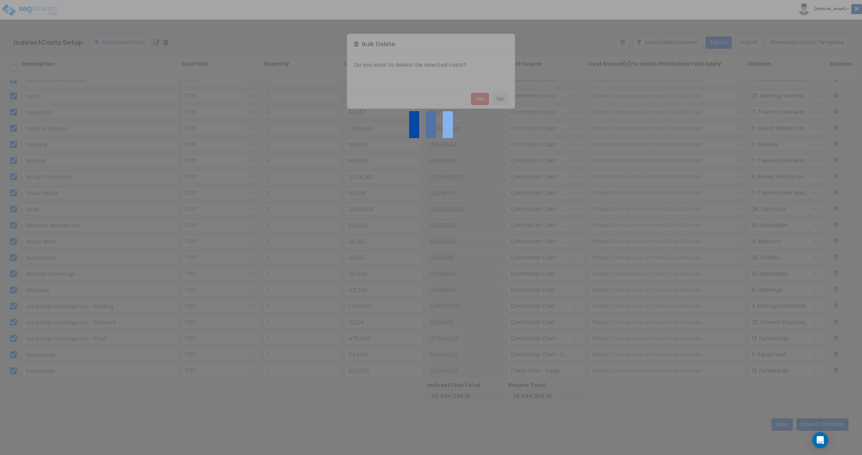
checkbox input "false"
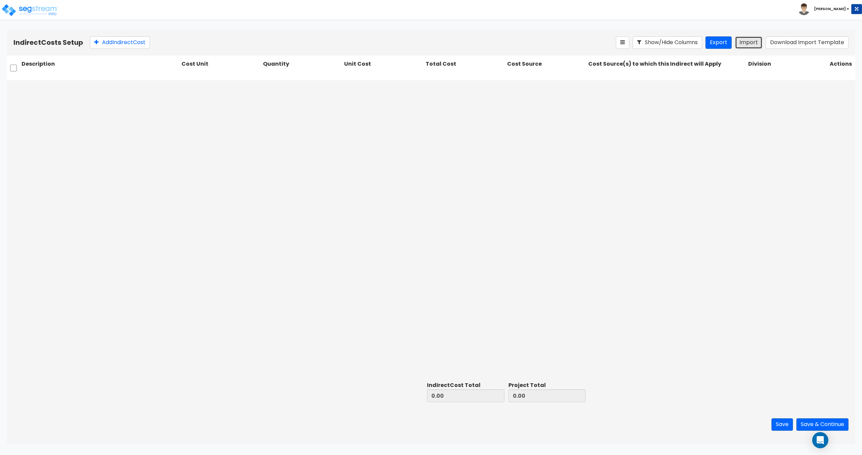
click at [744, 45] on button "Import" at bounding box center [748, 42] width 27 height 12
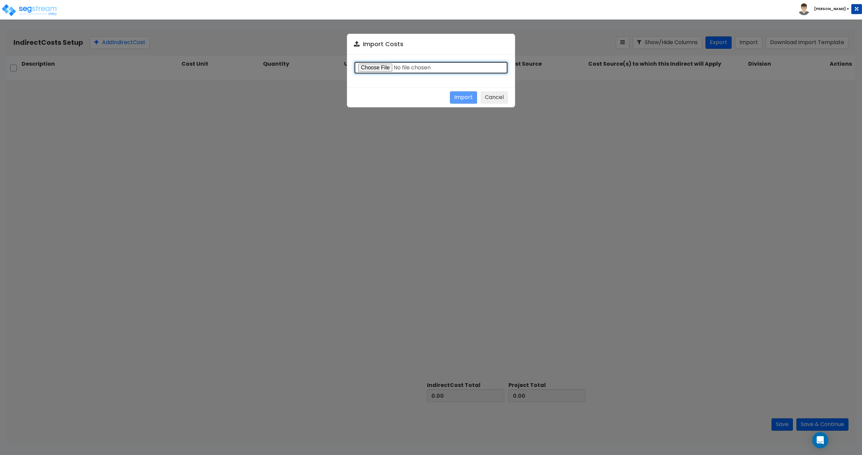
click at [377, 67] on input "file" at bounding box center [431, 67] width 154 height 13
type input "C:\fakepath\Indirect costs 37763.csv"
click at [455, 96] on button "Import" at bounding box center [463, 97] width 27 height 12
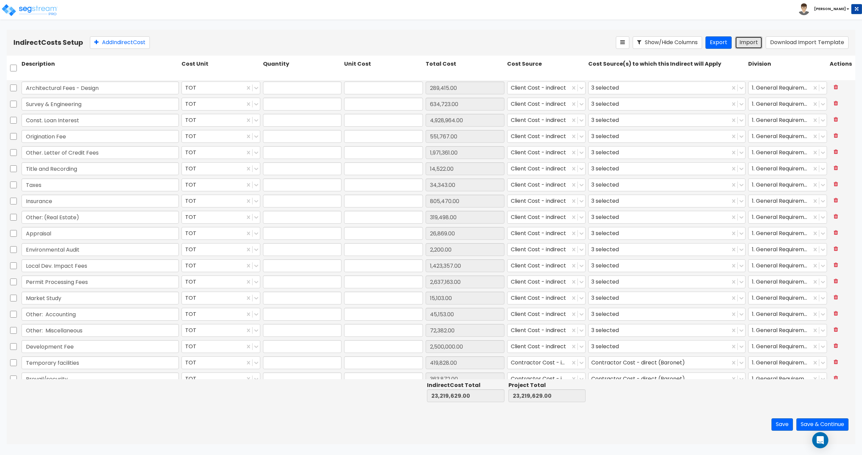
type input "1"
type input "289,415"
type input "1"
type input "634,723"
type input "1"
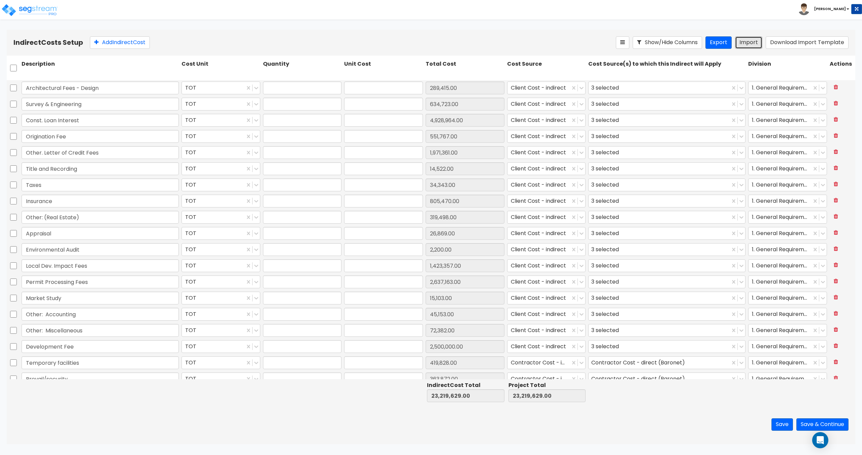
type input "4,928,964"
type input "1"
type input "551,767"
type input "1"
type input "1,971,361"
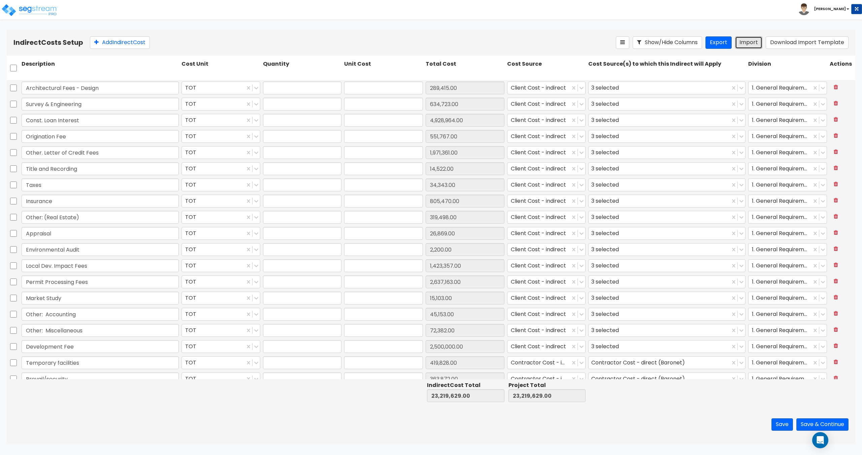
type input "1"
type input "14,522"
type input "1"
type input "34,343"
type input "1"
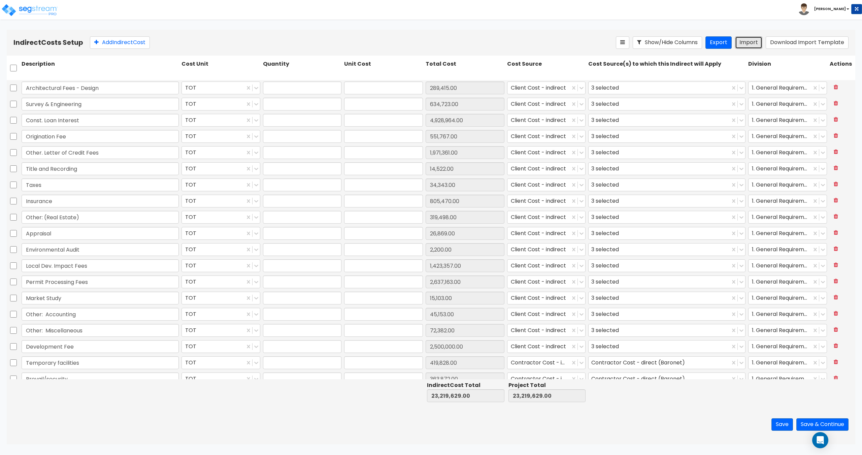
type input "805,470"
type input "1"
type input "319,498"
type input "1"
type input "26,869"
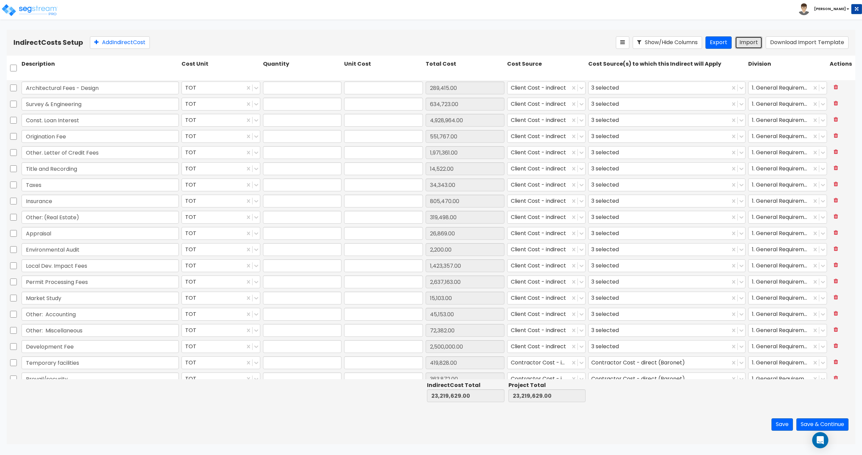
type input "1"
type input "2,200"
type input "1"
type input "1,423,357"
type input "1"
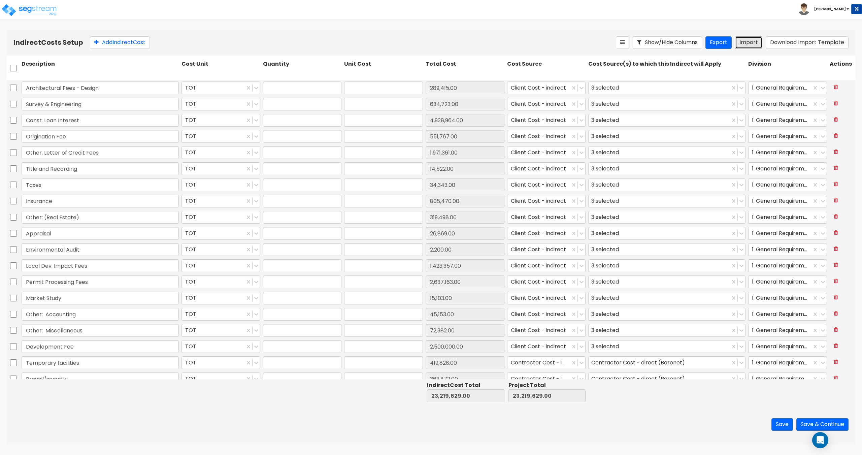
type input "2,637,163"
type input "1"
type input "15,103"
type input "1"
type input "45,153"
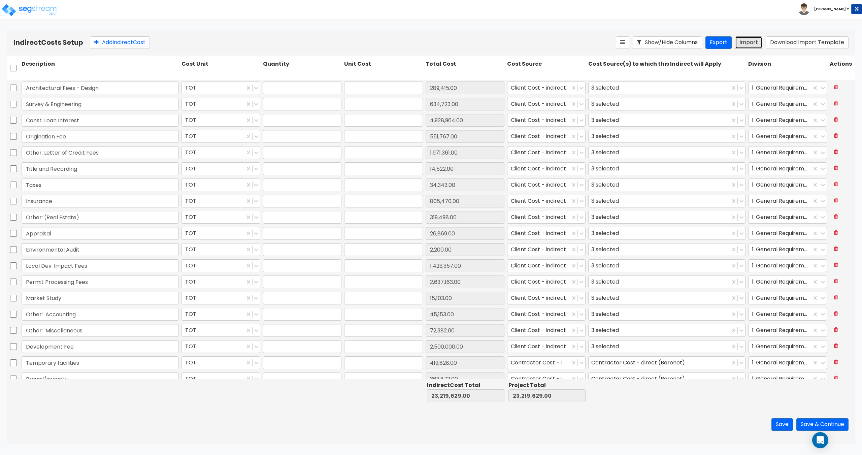
type input "1"
type input "72,382"
type input "1"
type input "2,500,000"
type input "1"
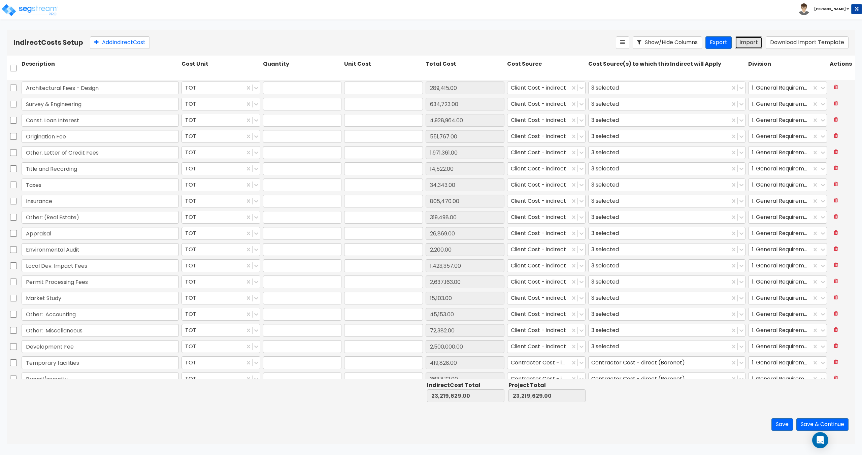
type input "419,828"
type input "1"
type input "363,872"
type input "1"
type input "87,503"
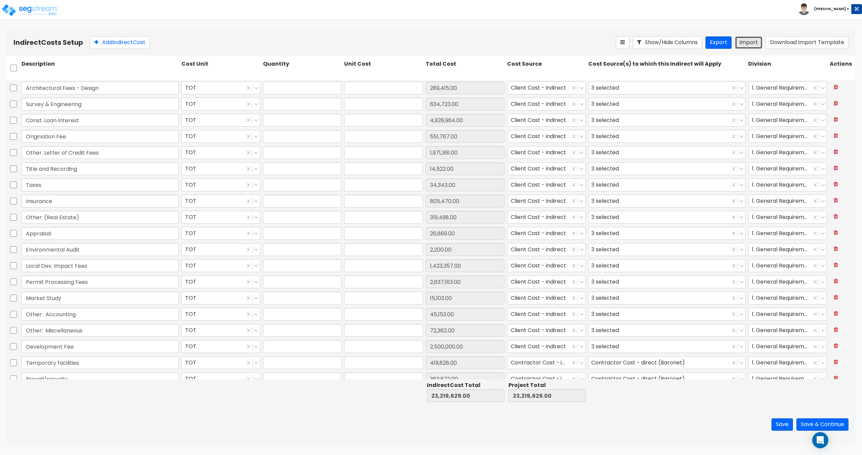
type input "1"
type input "1,845,518"
type input "1"
type input "1,323,624"
type input "1"
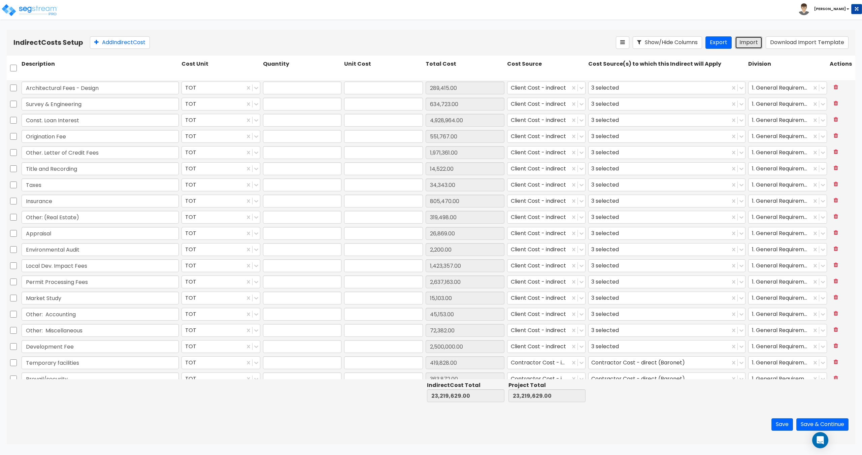
type input "422,516"
type input "1"
type input "350,000"
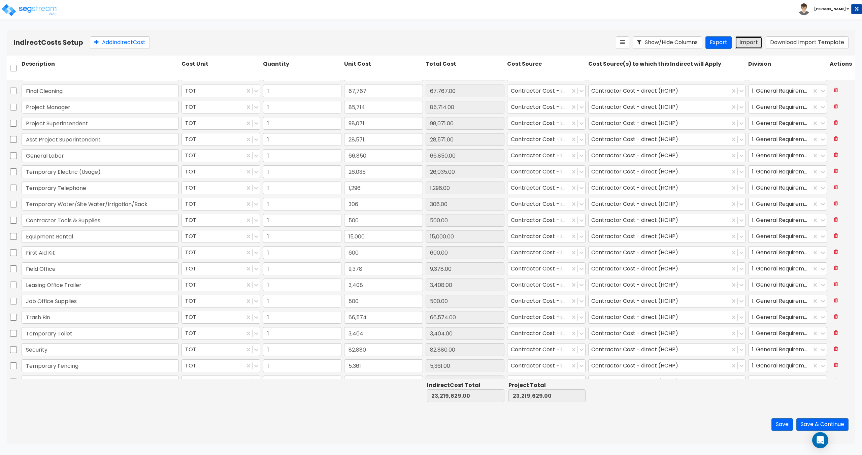
scroll to position [509, 0]
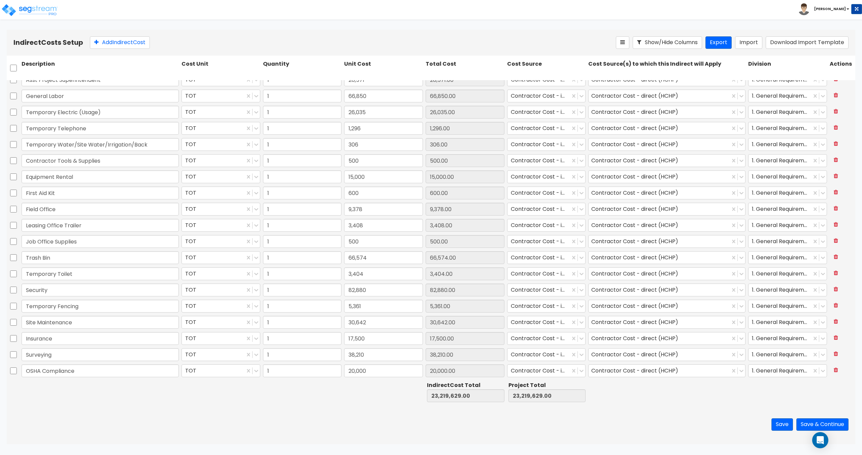
click at [831, 417] on div "Save Save & Continue" at bounding box center [431, 424] width 848 height 39
click at [831, 421] on button "Save & Continue" at bounding box center [822, 424] width 52 height 12
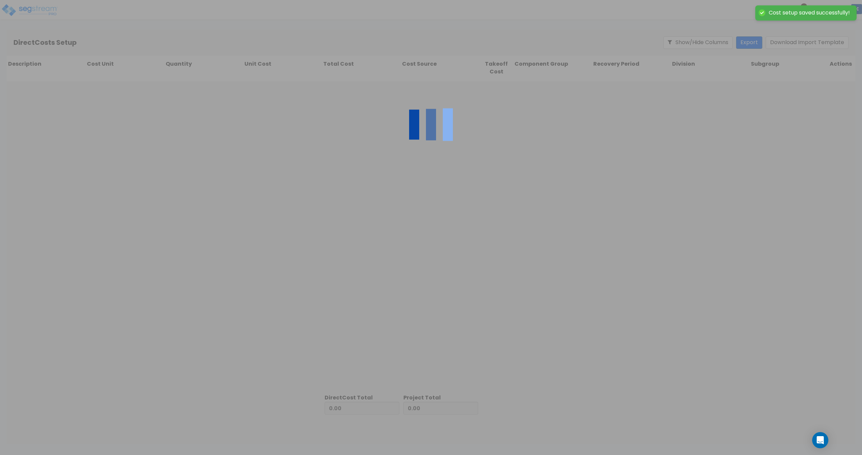
type input "23,219,629.00"
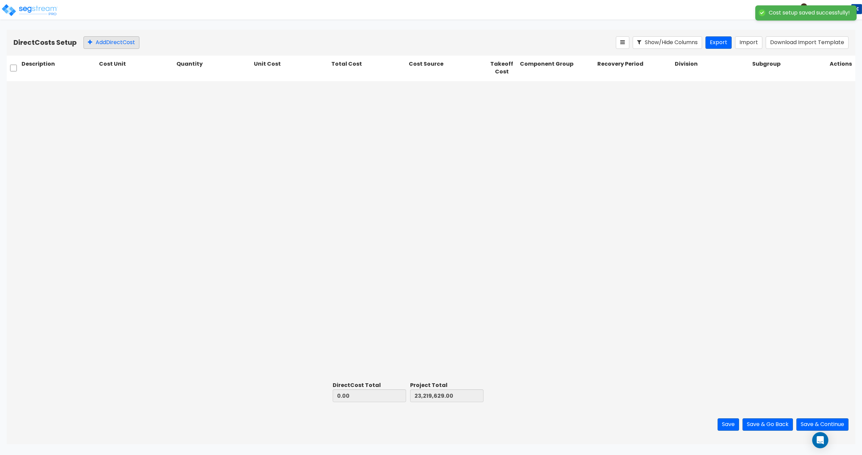
click at [124, 48] on div "Direct Costs Setup Add Direct Cost Show/Hide Columns Export Import Download Imp…" at bounding box center [431, 43] width 848 height 26
click at [127, 44] on button "Add Direct Cost" at bounding box center [111, 42] width 56 height 12
click at [43, 89] on input "text" at bounding box center [59, 88] width 75 height 13
paste input "On-site grading"
type input "On-site grading"
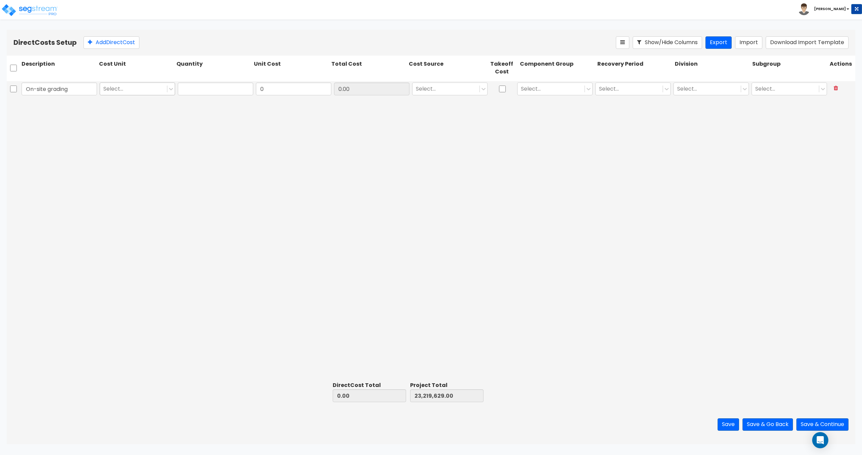
click at [123, 85] on div at bounding box center [133, 88] width 60 height 9
click at [145, 171] on div "TOT" at bounding box center [137, 171] width 75 height 12
click at [197, 94] on input "text" at bounding box center [215, 88] width 75 height 13
type input "1"
click at [286, 86] on input "0" at bounding box center [293, 88] width 75 height 13
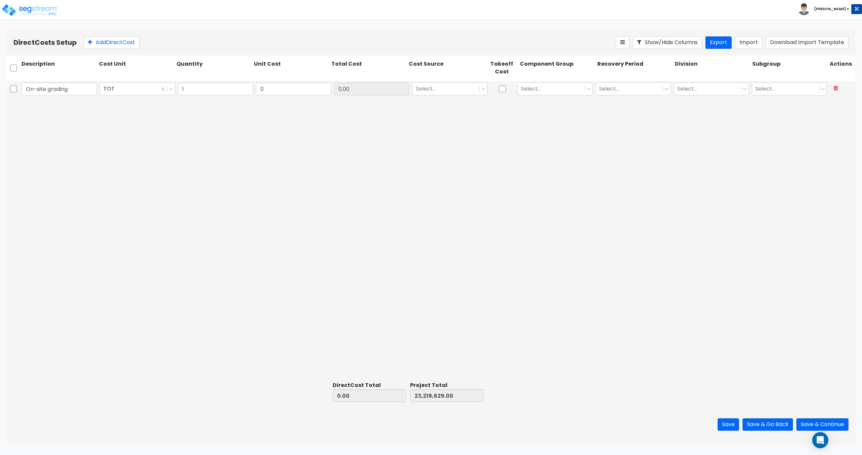
click at [292, 95] on div "0" at bounding box center [293, 88] width 78 height 15
click at [292, 90] on input "0" at bounding box center [293, 88] width 75 height 13
paste input "169,925"
type input "169,925"
type input "169,925.00"
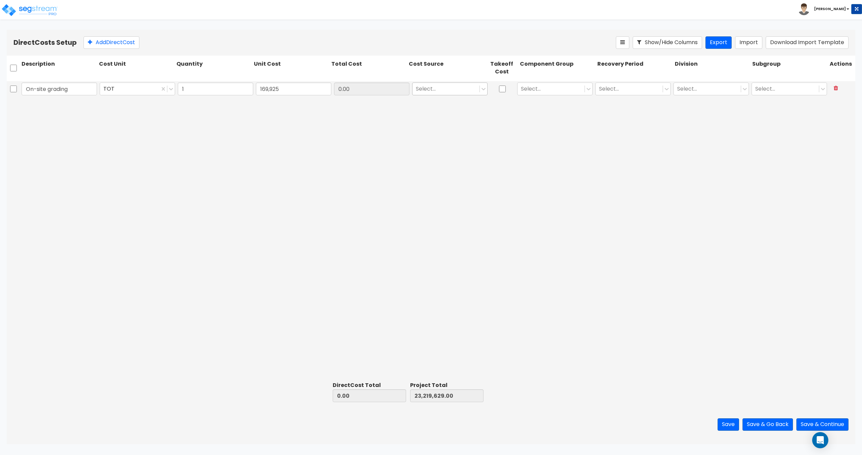
type input "23,389,554.00"
type input "169,925.00"
click at [431, 88] on div at bounding box center [446, 88] width 60 height 9
click at [443, 154] on div "Contractor Cost - direct (Baronet)" at bounding box center [449, 147] width 75 height 19
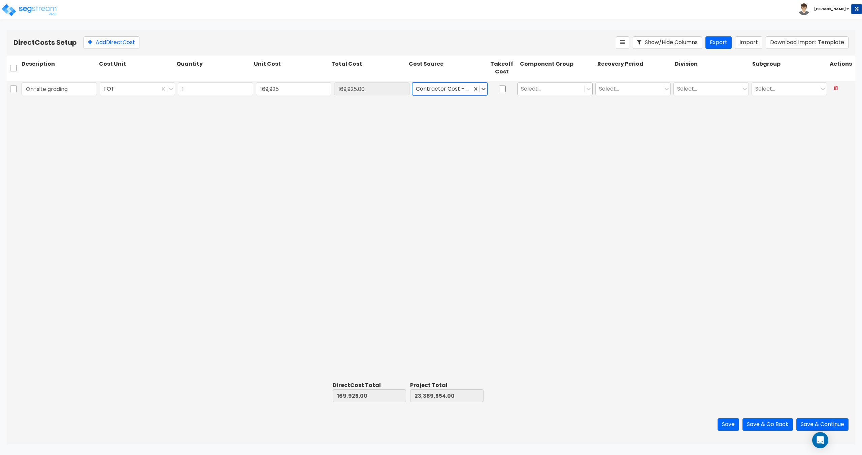
click at [550, 90] on div at bounding box center [551, 88] width 60 height 9
type input "clear"
click at [550, 108] on div "4.00 - BLDG CLEARING, GRADING, & EXCAVATION" at bounding box center [554, 108] width 75 height 19
click at [604, 85] on div at bounding box center [629, 88] width 60 height 9
click at [617, 144] on div "27.5 Years" at bounding box center [632, 142] width 75 height 12
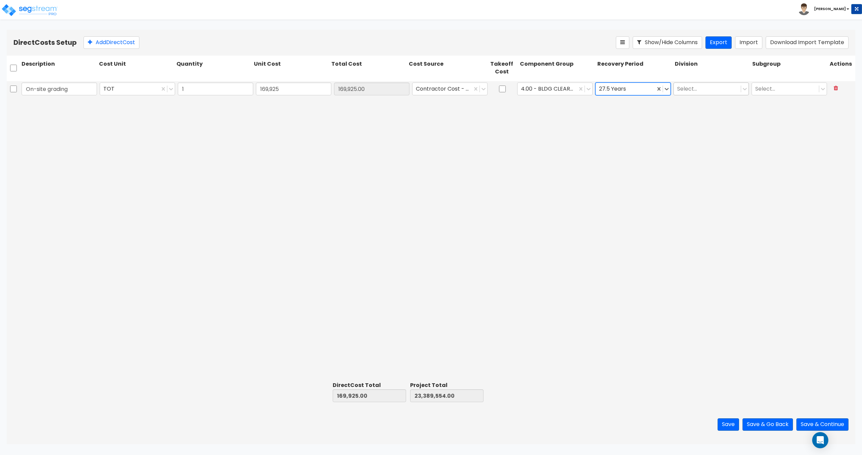
click at [698, 87] on div at bounding box center [707, 88] width 60 height 9
click at [698, 90] on div at bounding box center [707, 88] width 60 height 9
click at [609, 89] on div at bounding box center [625, 88] width 53 height 9
click at [622, 88] on div at bounding box center [625, 88] width 53 height 9
click at [696, 88] on div at bounding box center [707, 88] width 60 height 9
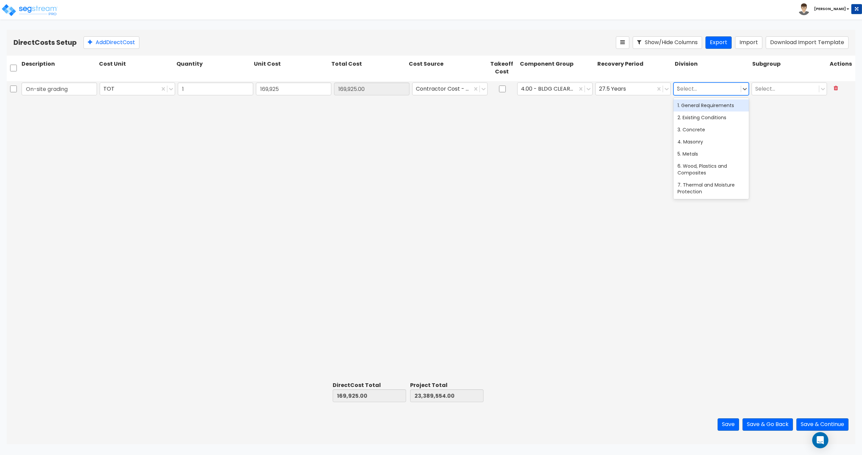
type input "31"
click at [697, 106] on div "31. Earthwork" at bounding box center [710, 105] width 75 height 12
click at [781, 94] on div "Select..." at bounding box center [785, 89] width 67 height 12
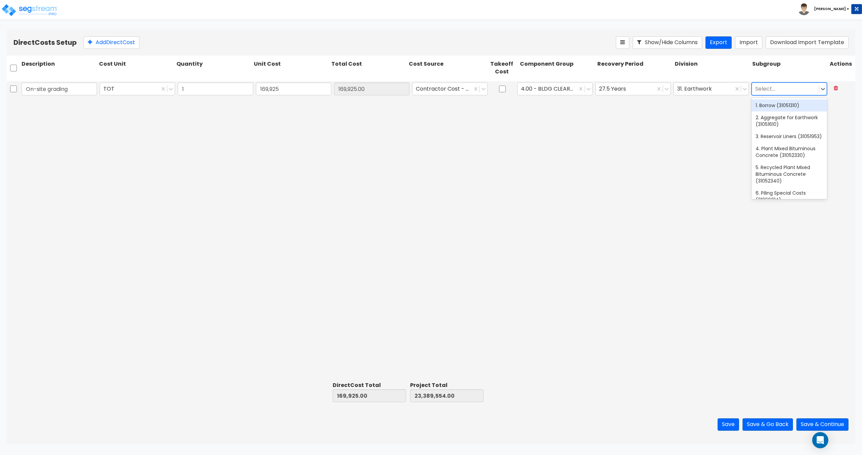
click at [781, 94] on div "Select..." at bounding box center [785, 89] width 67 height 12
click at [727, 423] on button "Save" at bounding box center [728, 424] width 22 height 12
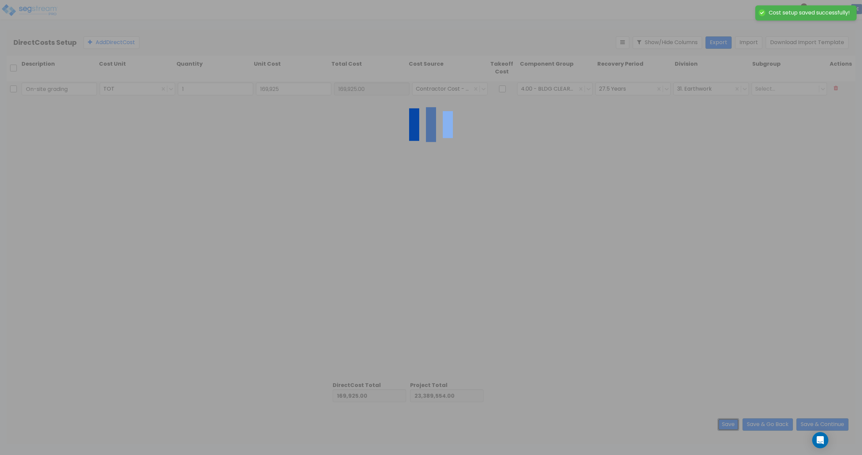
type input "1.00"
type input "169,925.00"
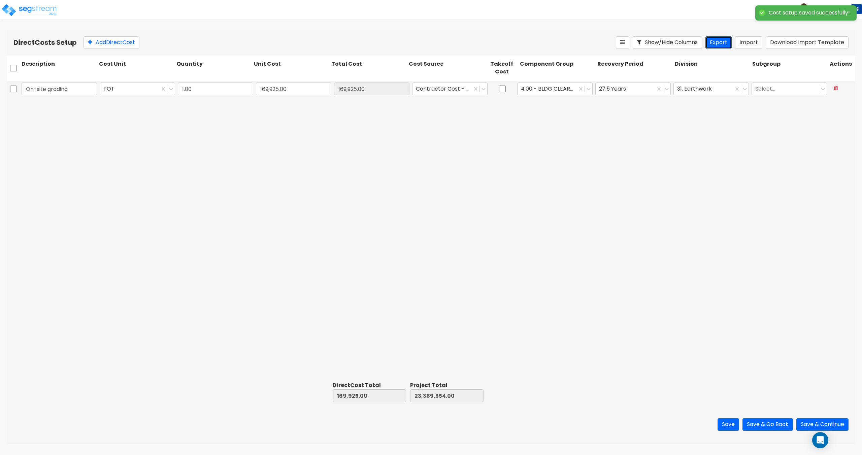
click at [724, 42] on button "Export" at bounding box center [718, 42] width 26 height 12
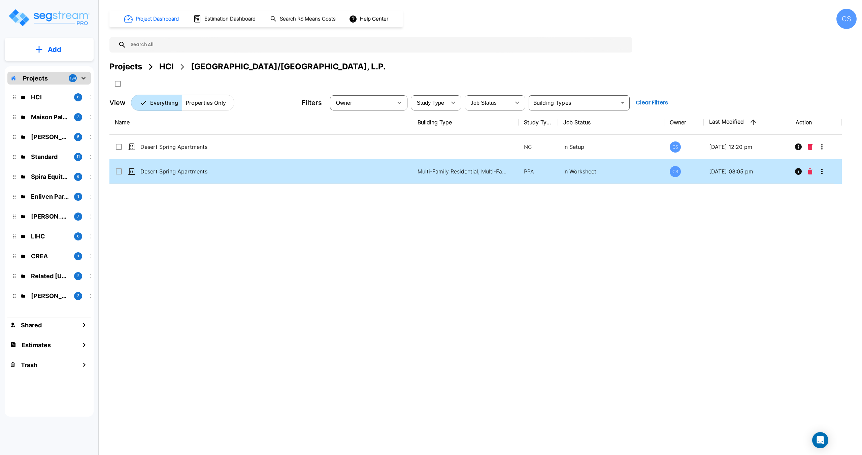
click at [822, 175] on icon "More-Options" at bounding box center [822, 171] width 8 height 8
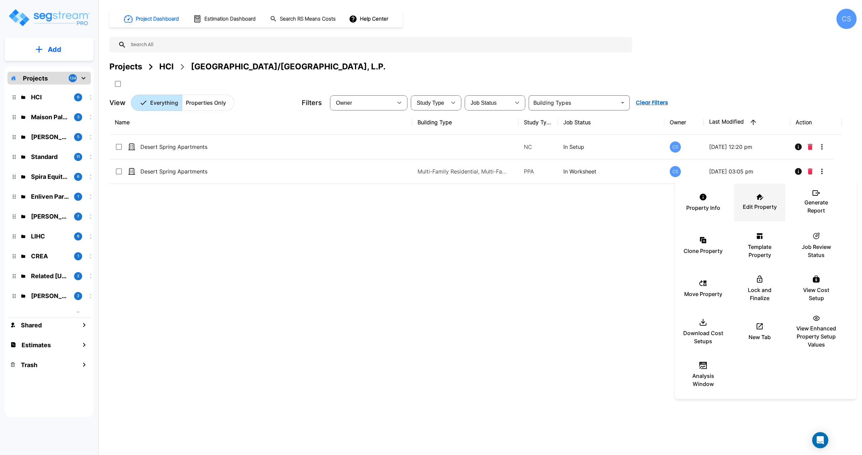
click at [763, 206] on p "Edit Property" at bounding box center [760, 207] width 34 height 8
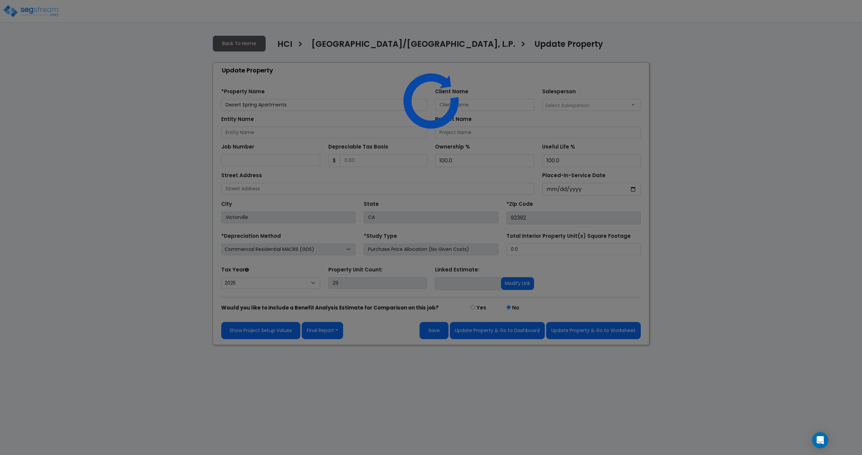
select select "2025"
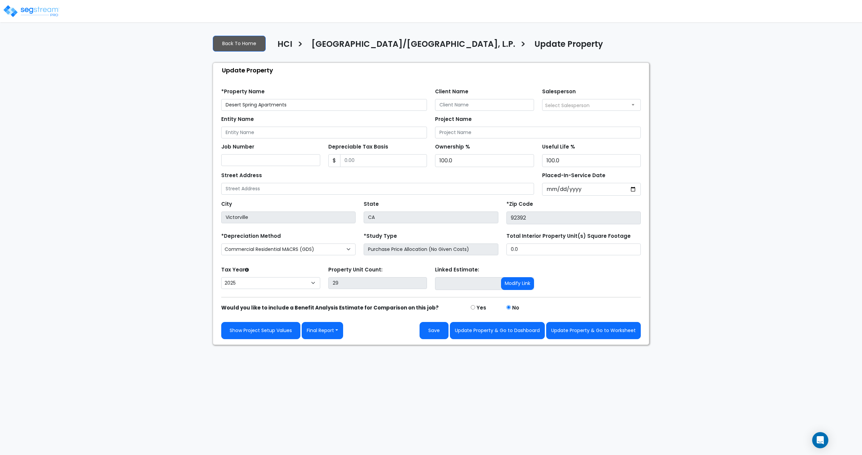
click at [303, 104] on input "Desert Spring Apartments" at bounding box center [324, 105] width 206 height 12
drag, startPoint x: 303, startPoint y: 104, endPoint x: 295, endPoint y: 100, distance: 9.0
type input "Desert Spring Apartments - Old"
drag, startPoint x: 295, startPoint y: 100, endPoint x: 358, endPoint y: 70, distance: 69.1
click at [358, 70] on div "Update Property" at bounding box center [432, 70] width 432 height 14
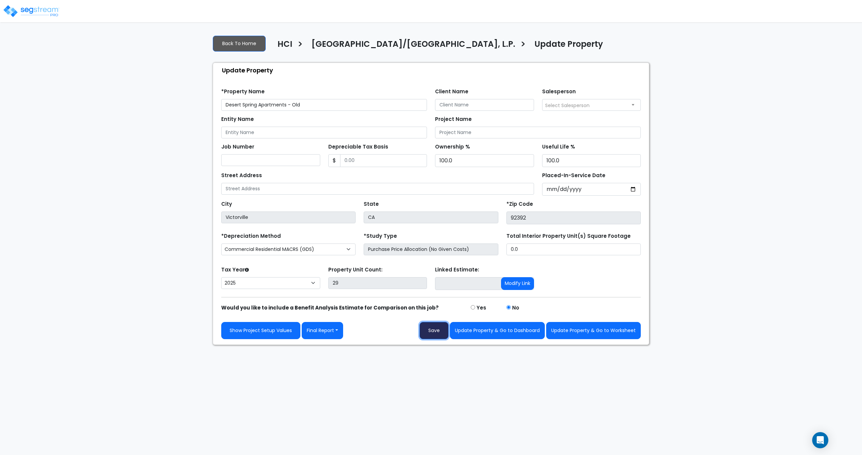
click at [445, 336] on button "Save" at bounding box center [433, 330] width 29 height 17
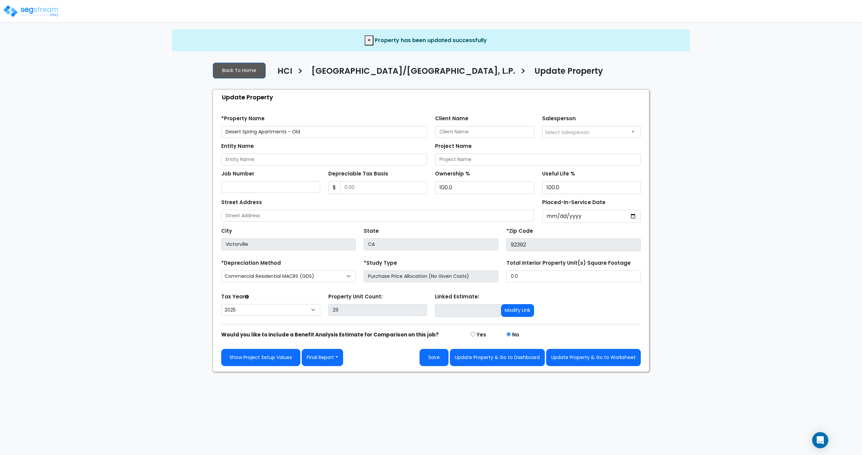
select select "2025"
